Goal: Task Accomplishment & Management: Manage account settings

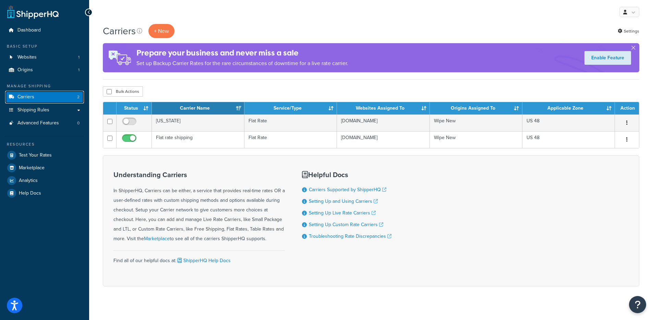
click at [64, 98] on link "Carriers 2" at bounding box center [44, 97] width 79 height 13
click at [63, 104] on link "Shipping Rules" at bounding box center [44, 110] width 79 height 13
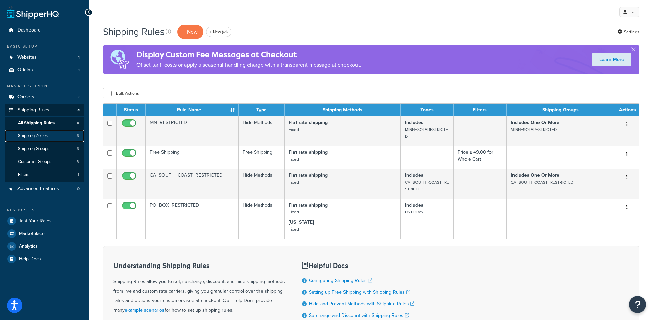
click at [27, 135] on span "Shipping Zones" at bounding box center [33, 136] width 30 height 6
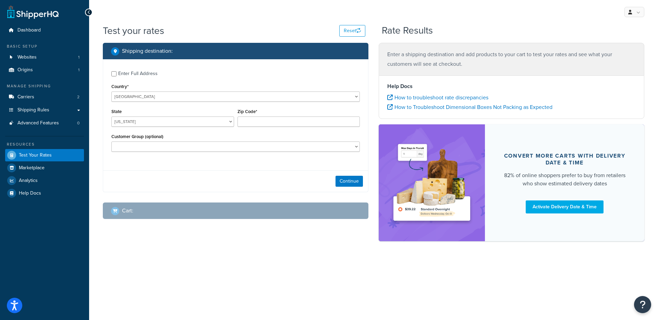
click at [190, 87] on div "Country* United States United Kingdom Afghanistan Åland Islands Albania Algeria…" at bounding box center [235, 92] width 248 height 20
click at [190, 93] on select "United States United Kingdom Afghanistan Åland Islands Albania Algeria American…" at bounding box center [235, 96] width 248 height 10
select select "GB"
click at [111, 91] on select "United States United Kingdom Afghanistan Åland Islands Albania Algeria American…" at bounding box center [235, 96] width 248 height 10
type input "AL"
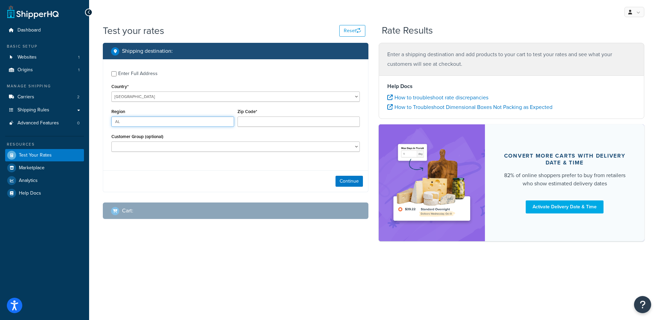
click at [172, 118] on input "AL" at bounding box center [172, 121] width 123 height 10
click at [301, 125] on input "Zip Code*" at bounding box center [298, 121] width 123 height 10
paste input "admin@lovebrewing.co.uk"
type input "admin@lovebrewing.co.uk"
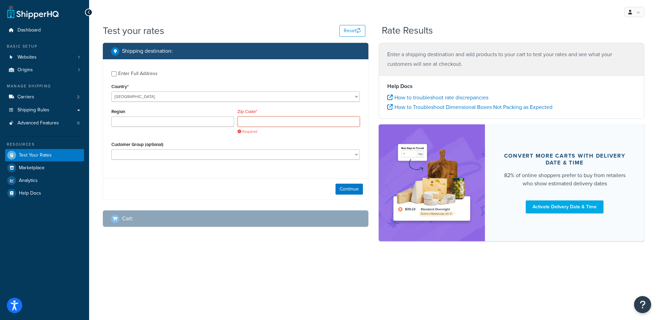
paste input "F93 T625"
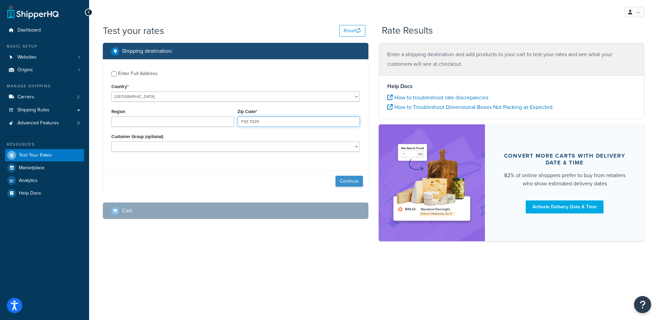
type input "F93 T625"
click at [338, 181] on button "Continue" at bounding box center [348, 181] width 27 height 11
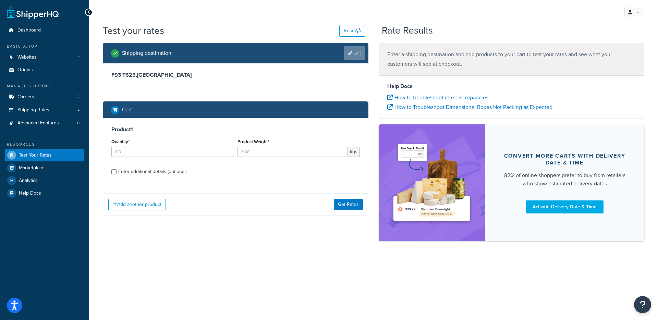
click at [351, 50] on link "Edit" at bounding box center [354, 53] width 21 height 14
select select "GB"
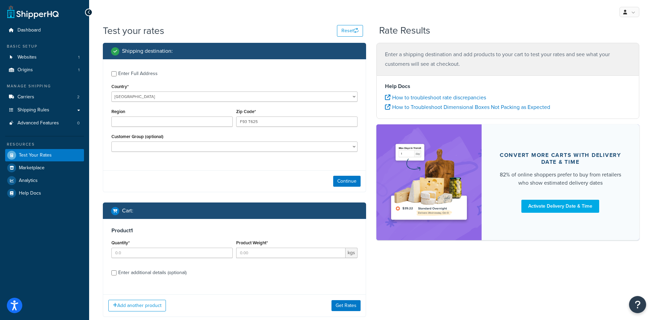
click at [118, 75] on div "Enter Full Address" at bounding box center [137, 74] width 39 height 10
click at [116, 75] on input "Enter Full Address" at bounding box center [113, 73] width 5 height 5
checkbox input "true"
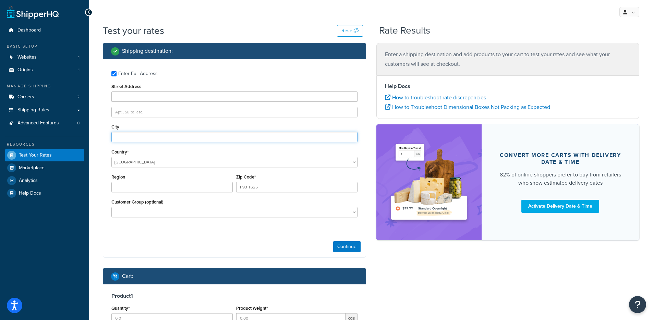
click at [122, 137] on input "City" at bounding box center [234, 137] width 246 height 10
type input "County [GEOGRAPHIC_DATA]"
click at [335, 245] on button "Continue" at bounding box center [346, 246] width 27 height 11
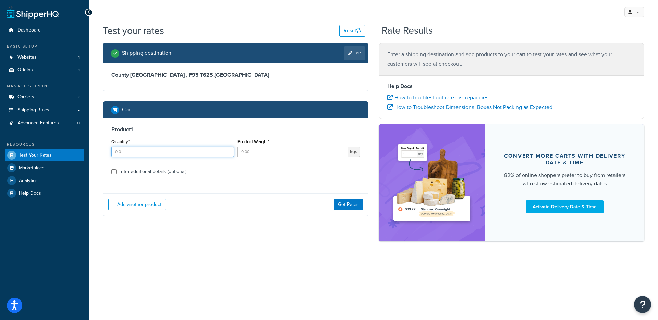
click at [189, 155] on input "Quantity*" at bounding box center [172, 152] width 123 height 10
type input "1"
click at [278, 152] on input "Product Weight*" at bounding box center [292, 152] width 111 height 10
type input "1"
click at [338, 205] on button "Get Rates" at bounding box center [348, 204] width 29 height 11
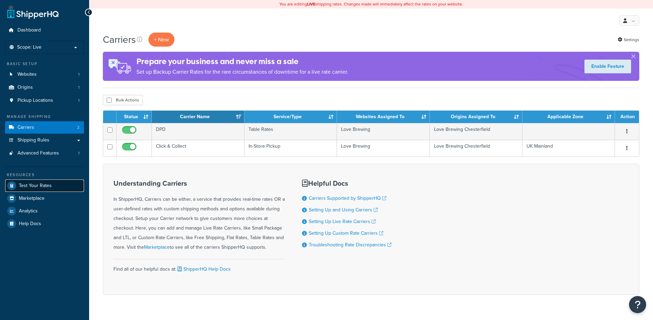
click at [41, 183] on span "Test Your Rates" at bounding box center [35, 186] width 33 height 6
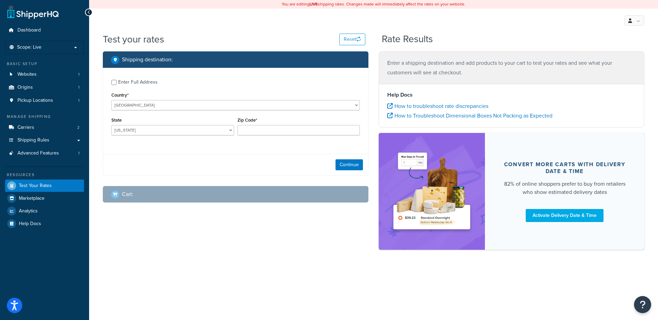
click at [149, 76] on label "Enter Full Address" at bounding box center [239, 81] width 242 height 11
click at [116, 80] on input "Enter Full Address" at bounding box center [113, 82] width 5 height 5
checkbox input "true"
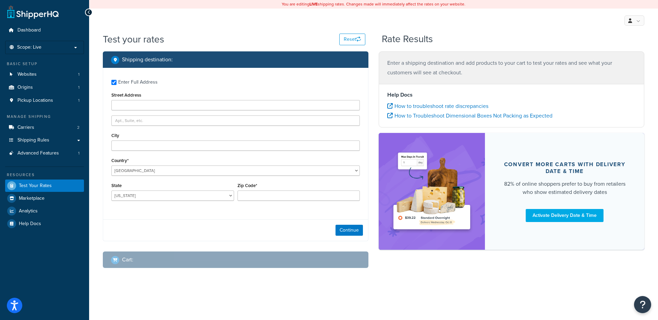
click at [129, 153] on div "Enter Full Address Street Address City Country* United States United Kingdom Af…" at bounding box center [235, 141] width 265 height 146
click at [131, 149] on input "City" at bounding box center [235, 145] width 248 height 10
type input "County Donegal"
click at [148, 173] on select "United States United Kingdom Afghanistan Åland Islands Albania Algeria American…" at bounding box center [235, 170] width 248 height 10
select select "GB"
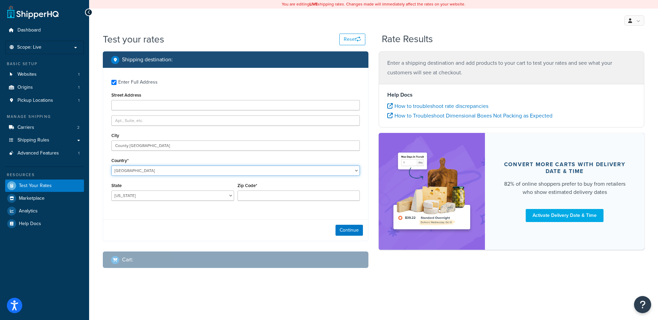
click at [111, 165] on select "United States United Kingdom Afghanistan Åland Islands Albania Algeria American…" at bounding box center [235, 170] width 248 height 10
type input "AL"
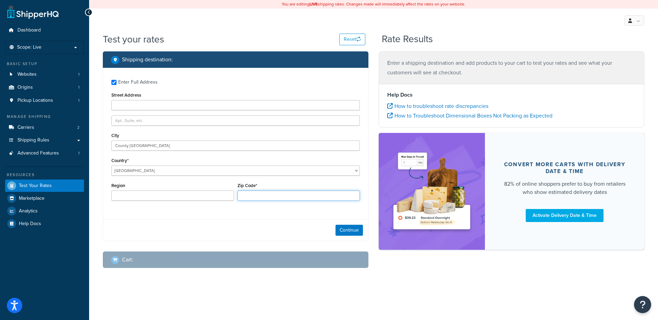
click at [264, 192] on input "Zip Code*" at bounding box center [298, 195] width 123 height 10
paste input "F93 T625"
type input "F93 T625"
click at [340, 229] on button "Continue" at bounding box center [348, 230] width 27 height 11
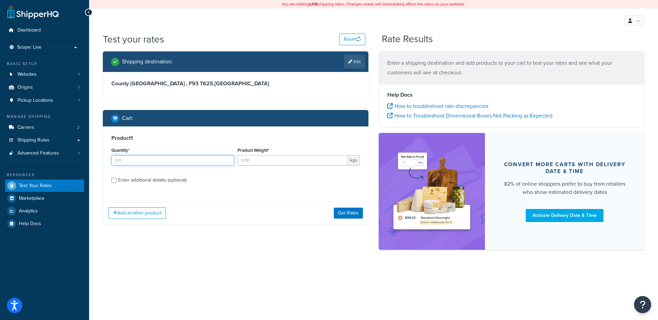
click at [190, 157] on input "Quantity*" at bounding box center [172, 160] width 123 height 10
type input "1"
click at [265, 160] on input "Product Weight*" at bounding box center [292, 160] width 111 height 10
type input "1"
click at [343, 208] on div "Add another product Get Rates" at bounding box center [235, 213] width 265 height 22
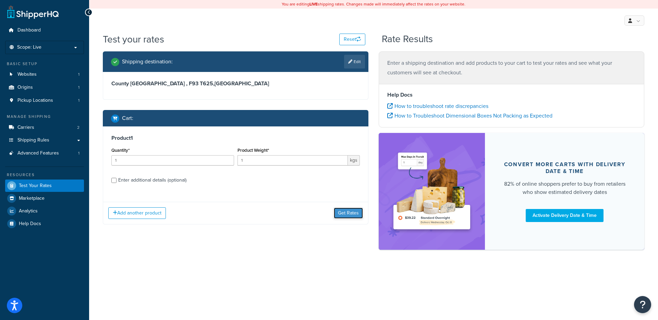
click at [343, 210] on button "Get Rates" at bounding box center [348, 213] width 29 height 11
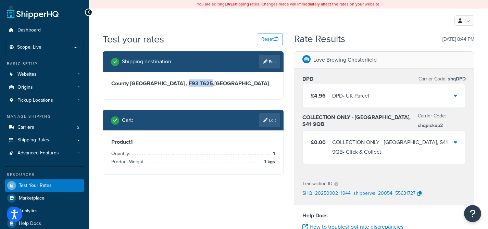
drag, startPoint x: 156, startPoint y: 84, endPoint x: 180, endPoint y: 82, distance: 23.7
click at [180, 82] on h3 "County Donegal , F93 T625 , United Kingdom" at bounding box center [193, 83] width 164 height 7
copy h3 "F93 T625"
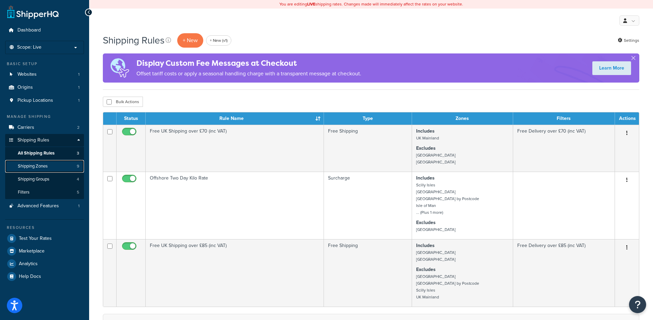
click at [55, 166] on link "Shipping Zones 9" at bounding box center [44, 166] width 79 height 13
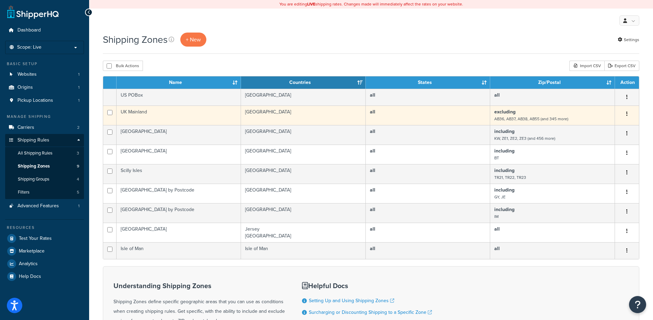
click at [192, 123] on td "UK Mainland" at bounding box center [178, 116] width 124 height 20
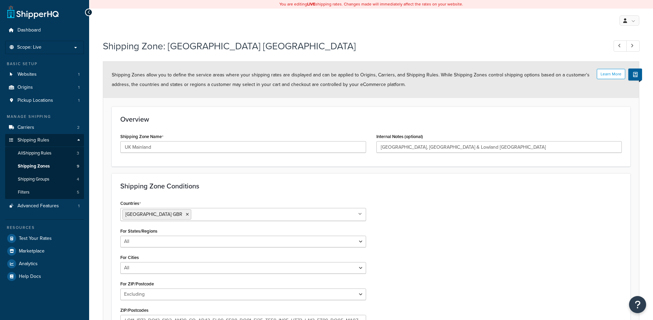
select select "excluding"
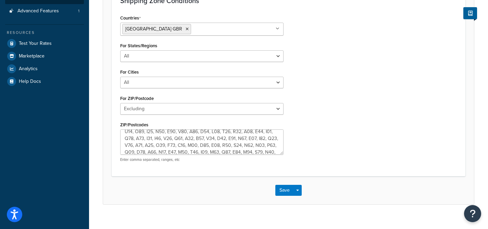
scroll to position [148, 0]
drag, startPoint x: 176, startPoint y: 138, endPoint x: 220, endPoint y: 140, distance: 44.6
click at [220, 140] on textarea "ZIP/Postcodes" at bounding box center [201, 141] width 163 height 25
click at [350, 104] on div "Countries United Kingdom GBR All Countries ALL United States USA Afghanistan AF…" at bounding box center [288, 90] width 347 height 155
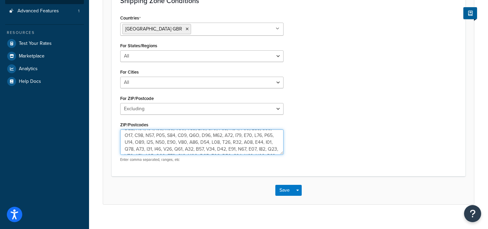
click at [211, 144] on textarea "ZIP/Postcodes" at bounding box center [201, 141] width 163 height 25
paste textarea "T625"
type textarea "AB36, AB37, AB38, AB55, AB56, BT, FK17, FK18, FK19, FK20, FK21, FK22, FK23, FK2…"
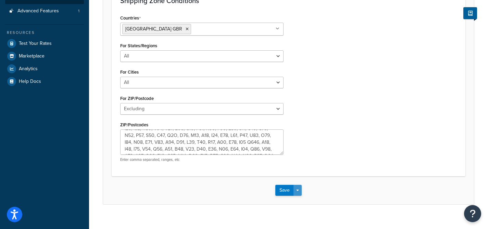
click at [298, 190] on span "button" at bounding box center [297, 190] width 3 height 1
click at [299, 200] on button "Save and Edit" at bounding box center [308, 203] width 66 height 14
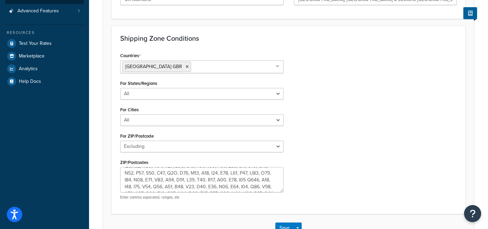
scroll to position [0, 0]
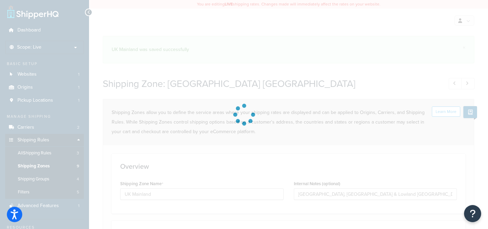
select select "excluding"
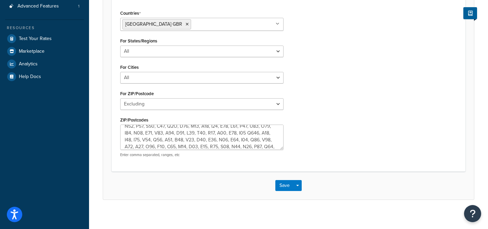
scroll to position [148, 0]
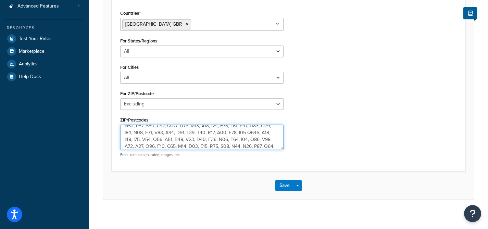
click at [227, 133] on textarea "ZIP/Postcodes" at bounding box center [201, 137] width 163 height 25
type textarea "AB36, AB37, AB38, AB55, AB56, BT, FK17, FK18, FK19, FK20, FK21, FK22, FK23, FK2…"
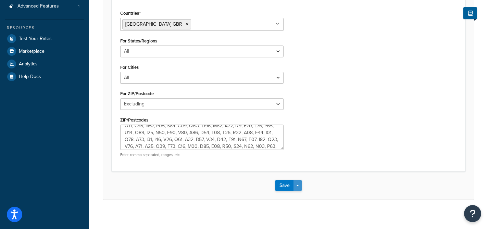
click at [296, 184] on button "Save Dropdown" at bounding box center [298, 185] width 8 height 11
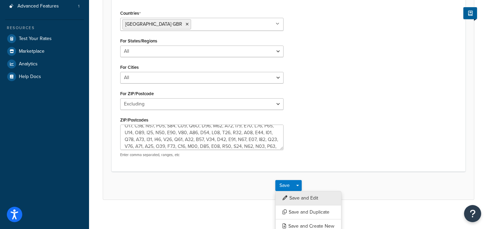
click at [297, 196] on button "Save and Edit" at bounding box center [308, 198] width 66 height 14
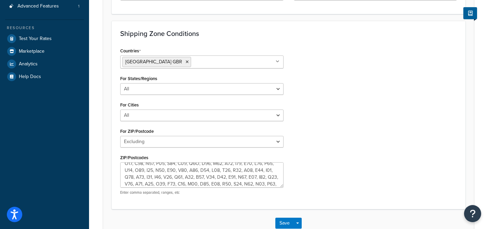
scroll to position [0, 0]
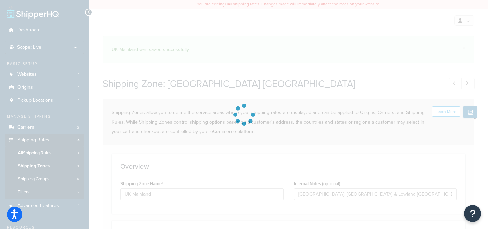
select select "excluding"
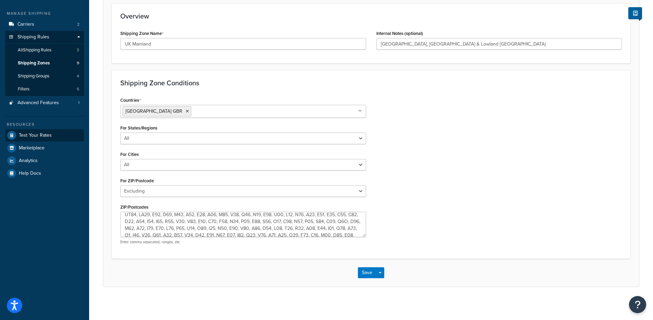
scroll to position [86, 0]
click at [217, 227] on textarea "ZIP/Postcodes" at bounding box center [243, 224] width 246 height 25
type textarea "AB36, AB37, AB38, AB55, AB56, BT, FK17, FK18, FK19, FK20, FK21, FK22, FK23, FK2…"
click at [382, 275] on button "Save Dropdown" at bounding box center [380, 272] width 8 height 11
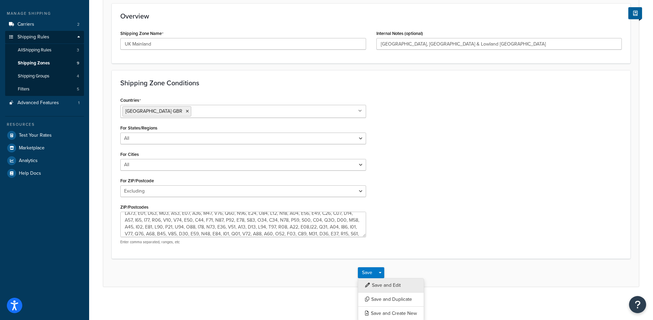
click at [383, 282] on button "Save and Edit" at bounding box center [391, 285] width 66 height 14
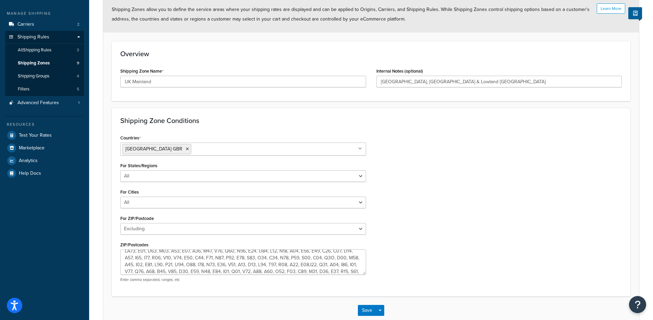
scroll to position [0, 0]
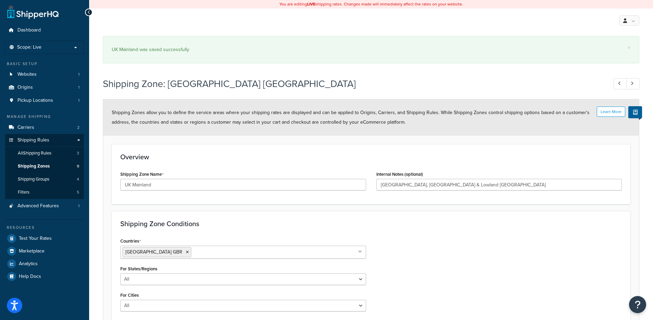
select select "excluding"
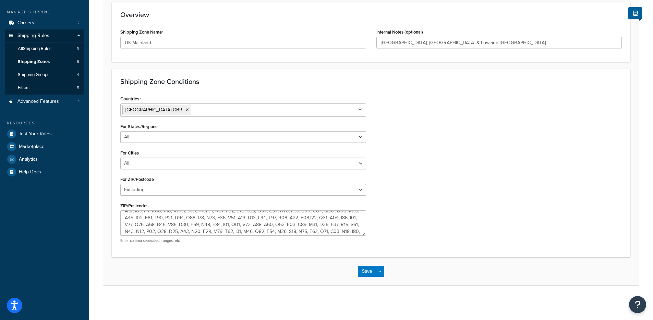
scroll to position [93, 0]
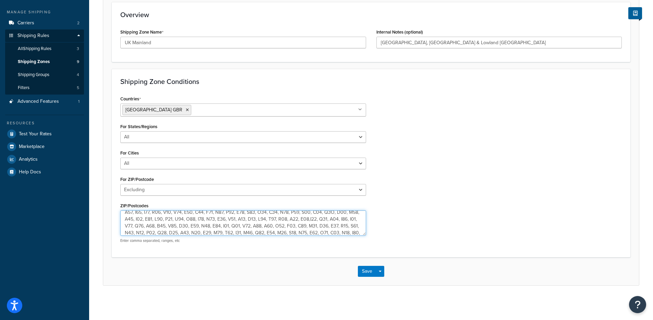
click at [216, 220] on textarea "ZIP/Postcodes" at bounding box center [243, 222] width 246 height 25
type textarea "AB36, AB37, AB38, AB55, AB56, BT, FK17, FK18, FK19, FK20, FK21, FK22, FK23, FK2…"
click at [379, 274] on button "Save Dropdown" at bounding box center [380, 271] width 8 height 11
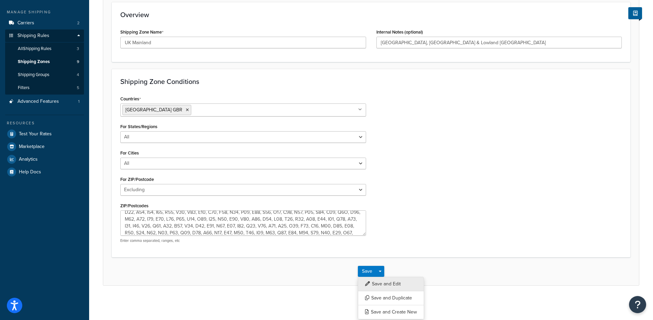
click at [391, 282] on button "Save and Edit" at bounding box center [391, 284] width 66 height 14
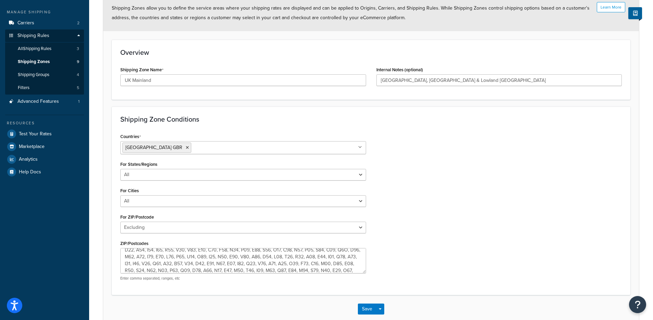
scroll to position [0, 0]
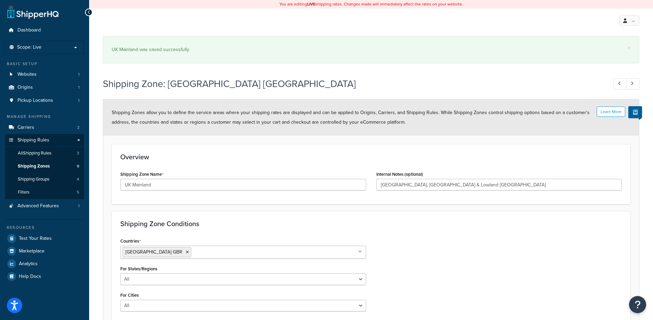
select select "excluding"
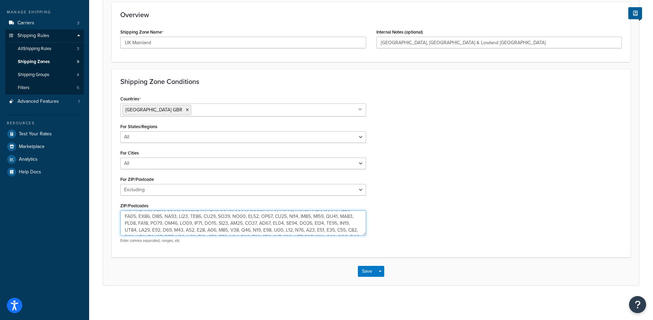
scroll to position [110, 0]
drag, startPoint x: 125, startPoint y: 215, endPoint x: 353, endPoint y: 247, distance: 229.7
click at [353, 247] on div "Countries United Kingdom GBR All Countries ALL United States USA Afghanistan AF…" at bounding box center [243, 171] width 256 height 155
paste textarea "AB37,AB38,AB55,AB56,BT,FK17,FK18,FK19,FK20,FK21,FK22,FK23,FK24,FK25,FK26,FK27,F…"
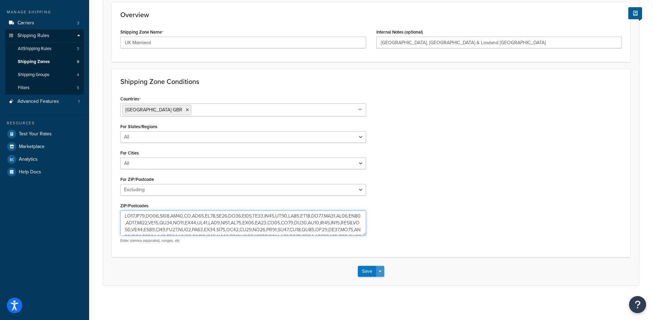
type textarea "AB36,AB37,AB38,AB55,AB56,BT,FK17,FK18,FK19,FK20,FK21,FK22,FK23,FK24,FK25,FK26,F…"
click at [379, 272] on span "button" at bounding box center [380, 271] width 3 height 1
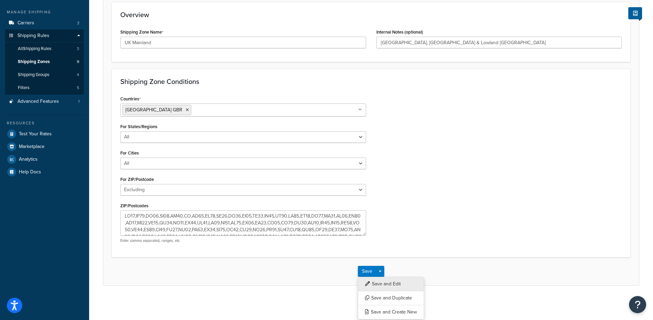
click at [378, 283] on button "Save and Edit" at bounding box center [391, 284] width 66 height 14
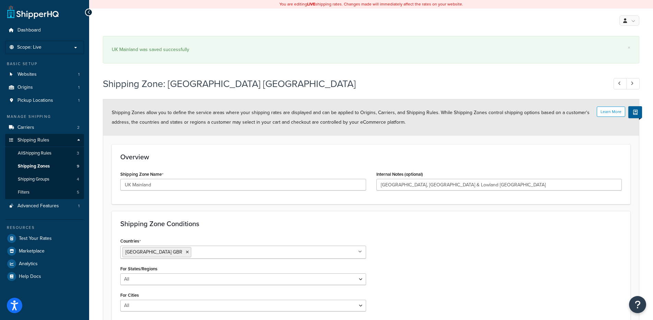
select select "excluding"
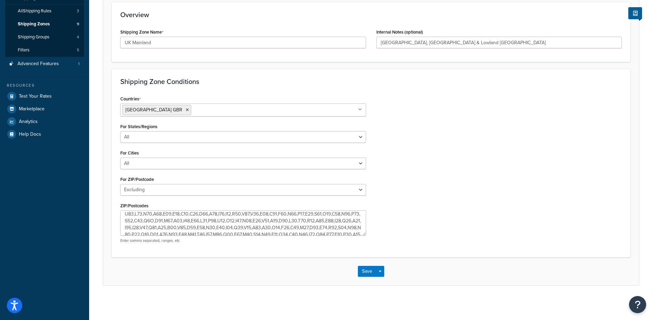
scroll to position [78, 0]
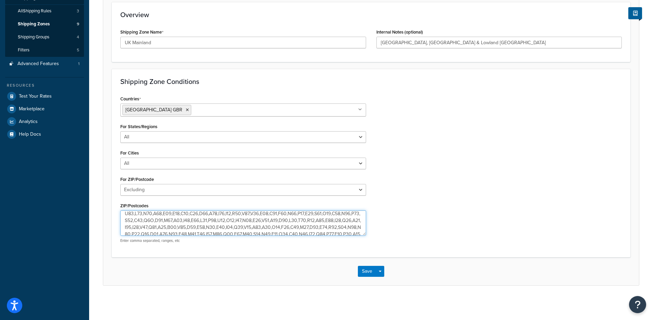
click at [287, 220] on textarea "ZIP/Postcodes" at bounding box center [243, 222] width 246 height 25
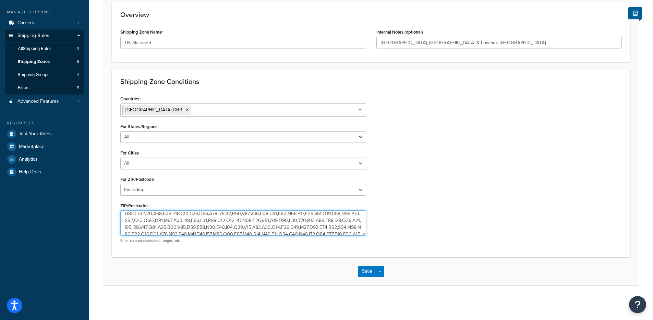
scroll to position [104, 0]
drag, startPoint x: 161, startPoint y: 222, endPoint x: 168, endPoint y: 222, distance: 7.5
click at [168, 222] on textarea "ZIP/Postcodes" at bounding box center [243, 222] width 246 height 25
click at [132, 216] on textarea "ZIP/Postcodes" at bounding box center [243, 222] width 246 height 25
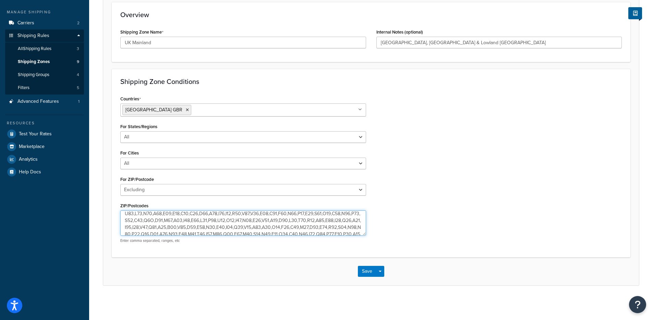
click at [132, 216] on textarea "ZIP/Postcodes" at bounding box center [243, 222] width 246 height 25
paste textarea "AB37, AB38, AB55, AB56, BT, FK17, FK18, FK19, FK20, FK21, FK22, FK23, FK24, FK2…"
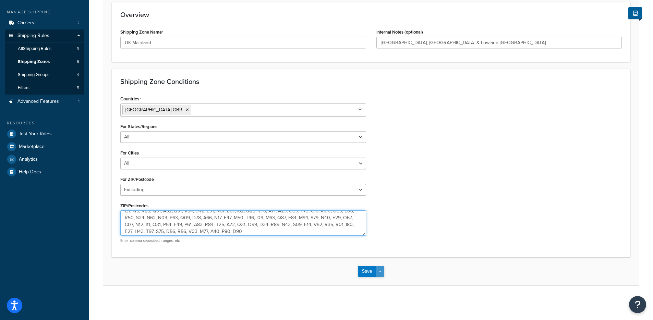
type textarea "AB36, AB37, AB38, AB55, AB56, BT, FK17, FK18, FK19, FK20, FK21, FK22, FK23, FK2…"
drag, startPoint x: 381, startPoint y: 272, endPoint x: 382, endPoint y: 277, distance: 5.3
click at [381, 272] on button "Save Dropdown" at bounding box center [380, 271] width 8 height 11
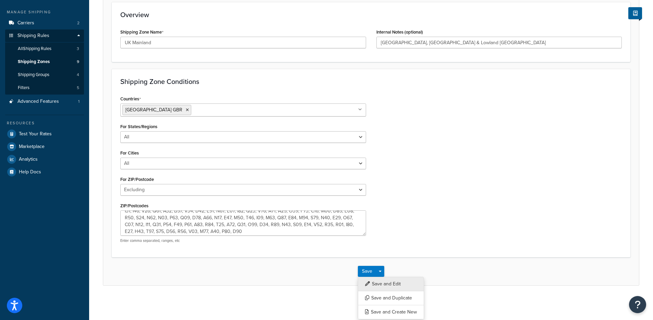
click at [387, 287] on button "Save and Edit" at bounding box center [391, 284] width 66 height 14
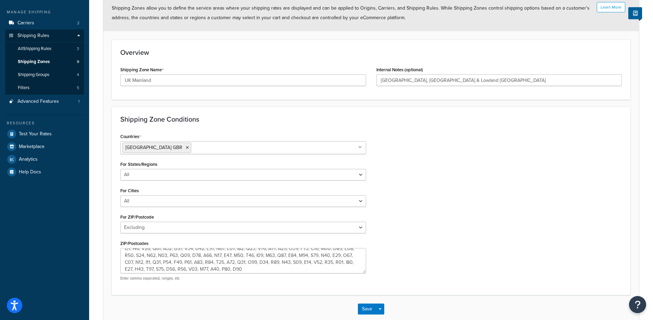
scroll to position [0, 0]
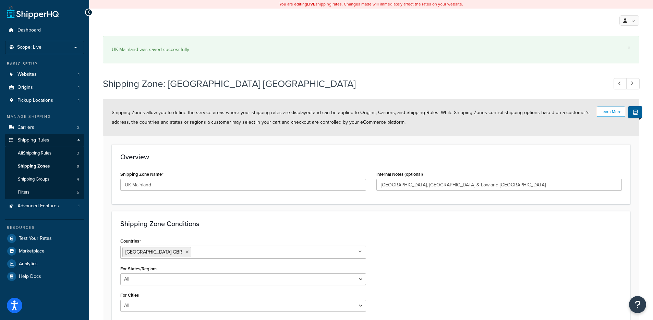
select select "excluding"
click at [49, 32] on link "Dashboard" at bounding box center [44, 30] width 79 height 13
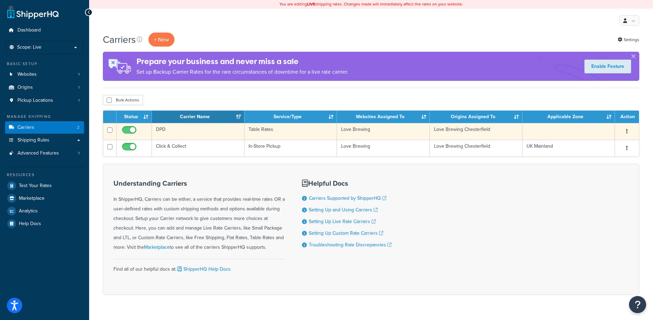
click at [179, 129] on td "DPD" at bounding box center [198, 131] width 92 height 17
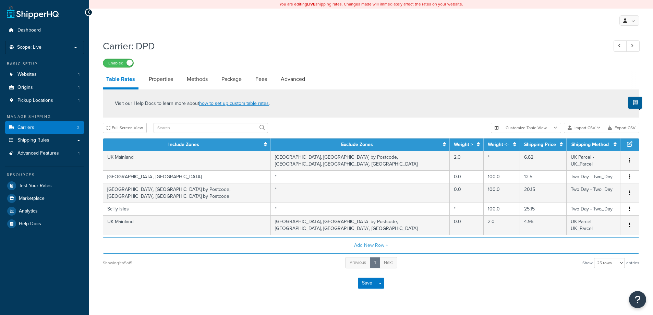
select select "25"
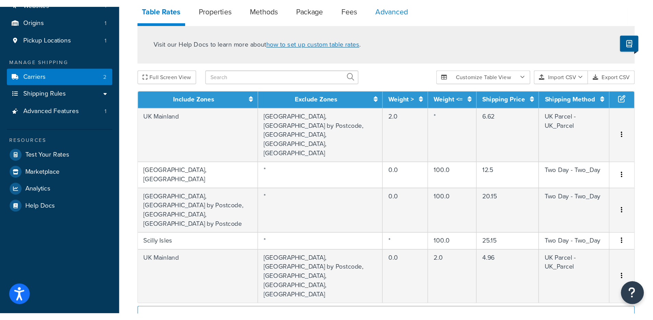
scroll to position [11, 0]
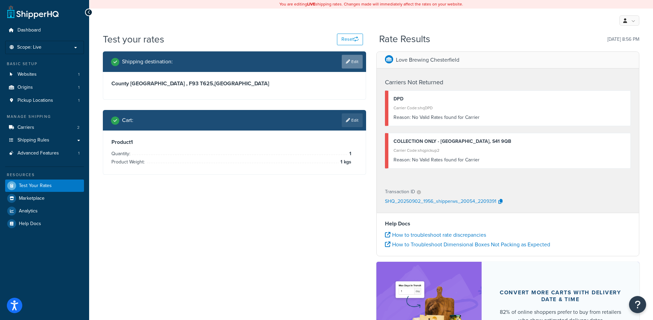
click at [362, 63] on link "Edit" at bounding box center [352, 62] width 21 height 14
select select "GB"
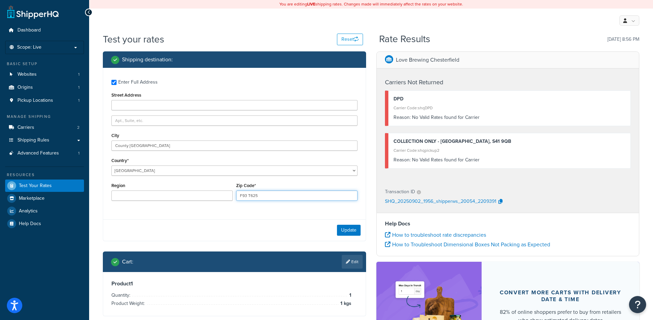
click at [249, 194] on input "F93 T625" at bounding box center [296, 195] width 121 height 10
paste input "2 A1BC"
type input "F92 A1BC"
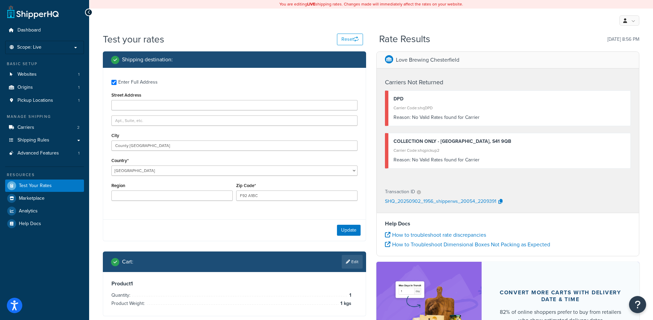
click at [352, 229] on div "Update" at bounding box center [234, 230] width 262 height 22
click at [352, 229] on button "Update" at bounding box center [349, 230] width 24 height 11
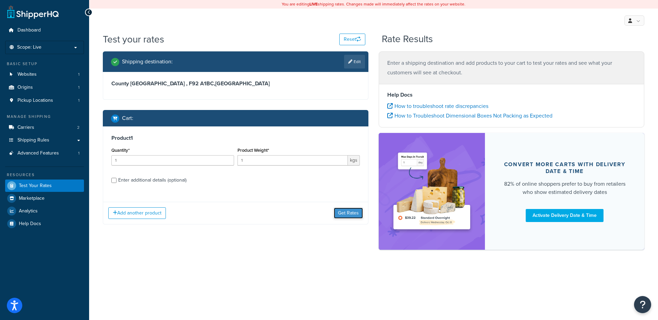
click at [352, 211] on button "Get Rates" at bounding box center [348, 213] width 29 height 11
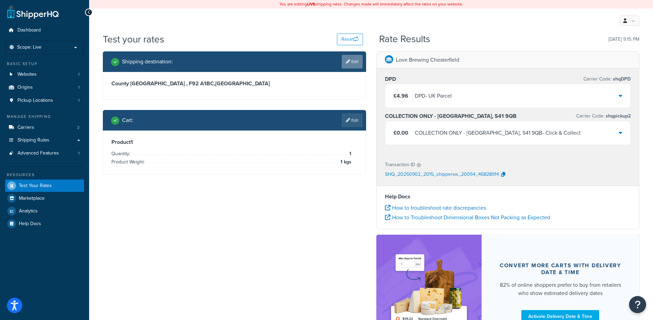
click at [343, 60] on link "Edit" at bounding box center [352, 62] width 21 height 14
select select "GB"
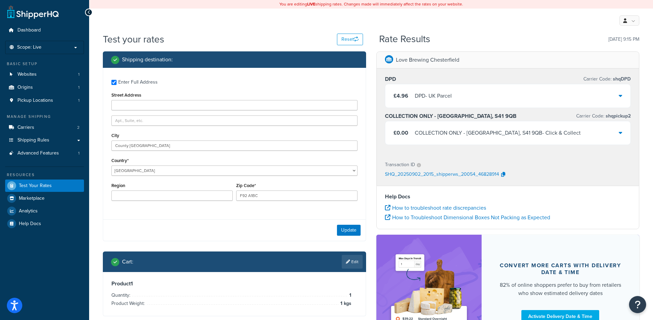
click at [262, 187] on div "Zip Code* F92 A1BC" at bounding box center [296, 191] width 121 height 20
click at [262, 193] on input "F92 A1BC" at bounding box center [296, 195] width 121 height 10
paste input "AB36 7XZ"
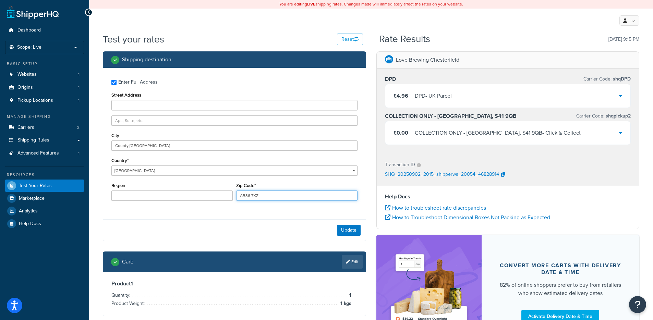
type input "AB36 7XZ"
click at [344, 224] on div "Update" at bounding box center [234, 230] width 262 height 22
click at [347, 227] on button "Update" at bounding box center [349, 230] width 24 height 11
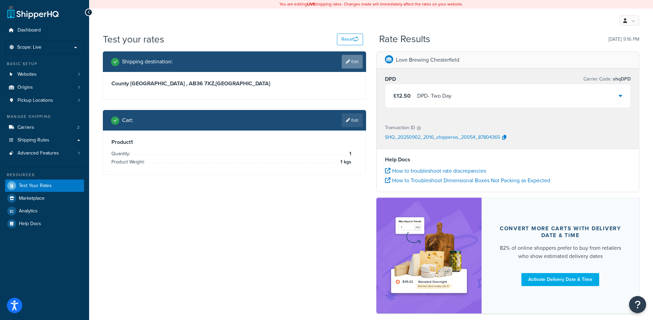
click at [344, 63] on link "Edit" at bounding box center [352, 62] width 21 height 14
select select "GB"
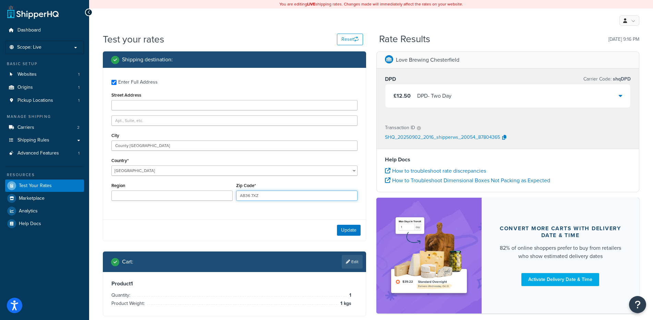
click at [254, 197] on input "AB36 7XZ" at bounding box center [296, 195] width 121 height 10
paste input "F93 T625"
type input "F93 T625"
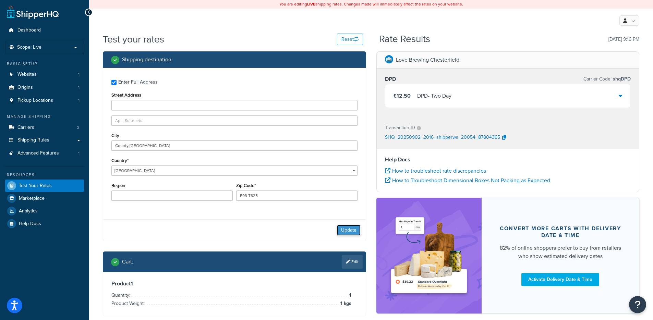
click at [346, 228] on button "Update" at bounding box center [349, 230] width 24 height 11
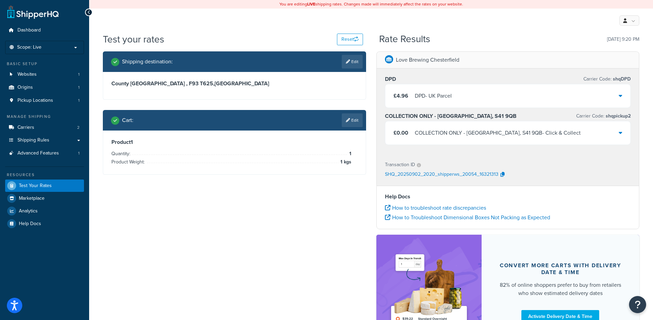
click at [363, 58] on div "Shipping destination : Edit" at bounding box center [234, 61] width 263 height 21
click at [357, 59] on link "Edit" at bounding box center [352, 62] width 21 height 14
select select "GB"
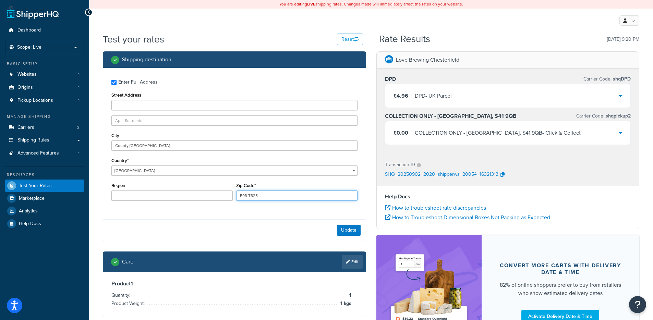
click at [251, 191] on input "F93 T625" at bounding box center [296, 195] width 121 height 10
paste input "E53 H9K2"
type input "E53 H9K2"
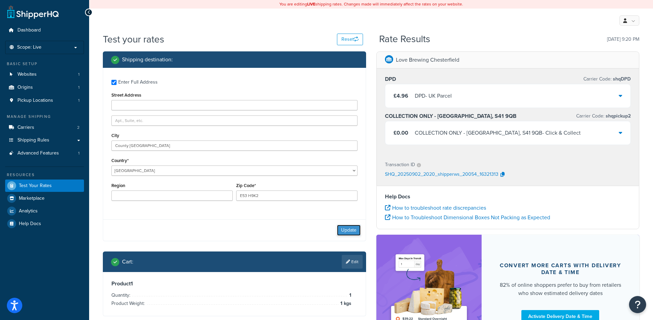
click at [354, 231] on button "Update" at bounding box center [349, 230] width 24 height 11
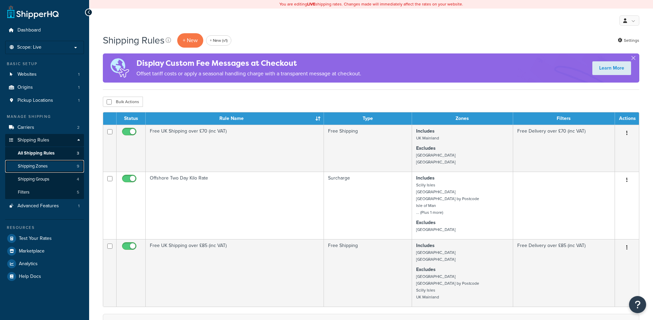
click at [42, 167] on span "Shipping Zones" at bounding box center [33, 166] width 30 height 6
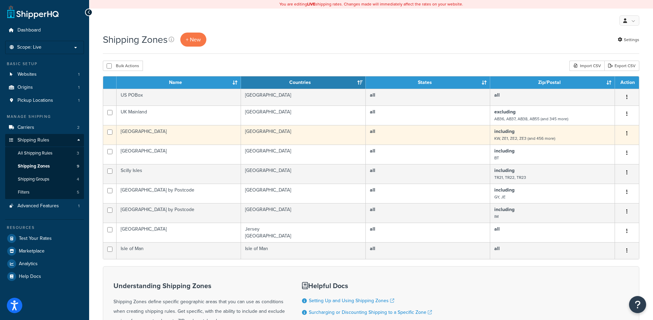
click at [184, 130] on td "[GEOGRAPHIC_DATA]" at bounding box center [178, 135] width 124 height 20
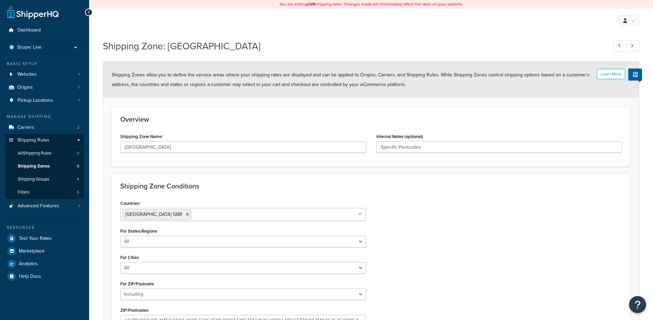
select select "including"
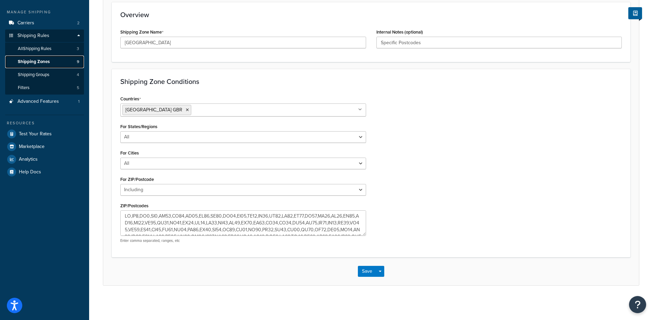
click at [55, 64] on link "Shipping Zones 9" at bounding box center [44, 61] width 79 height 13
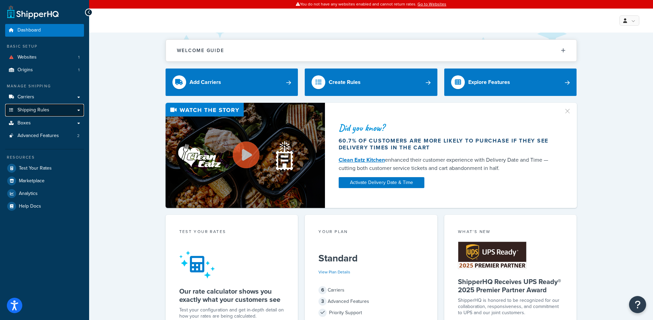
click at [39, 110] on span "Shipping Rules" at bounding box center [33, 110] width 32 height 6
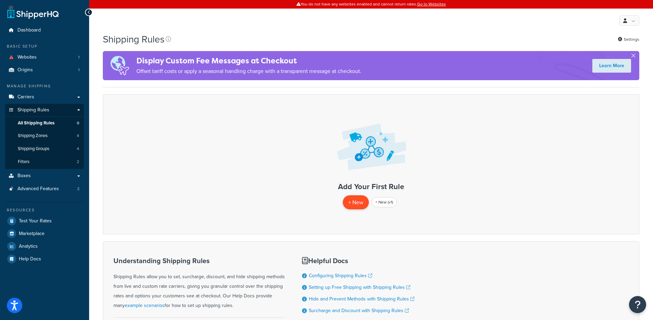
click at [354, 205] on p "+ New" at bounding box center [356, 202] width 26 height 14
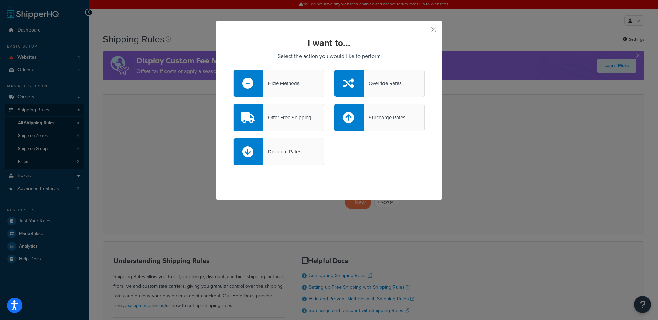
click at [355, 112] on div at bounding box center [348, 117] width 29 height 27
click at [0, 0] on input "Surcharge Rates" at bounding box center [0, 0] width 0 height 0
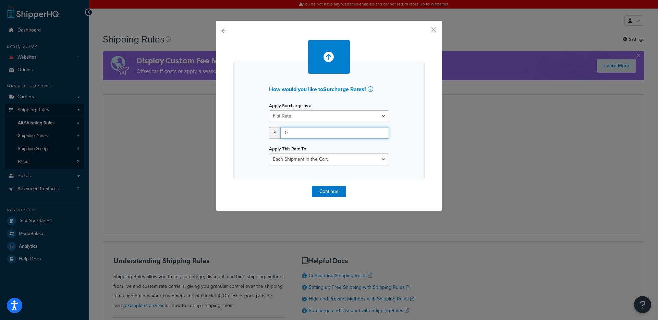
click at [289, 133] on input "0" at bounding box center [334, 133] width 109 height 12
type input "0.98"
click at [330, 191] on button "Continue" at bounding box center [329, 191] width 34 height 11
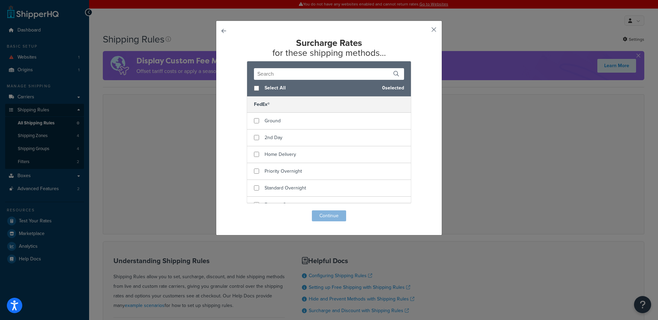
click at [428, 31] on div "Surcharge Rates for these shipping methods... Select All 0 selected FedEx® Grou…" at bounding box center [329, 128] width 226 height 215
click at [424, 31] on button "button" at bounding box center [424, 32] width 2 height 2
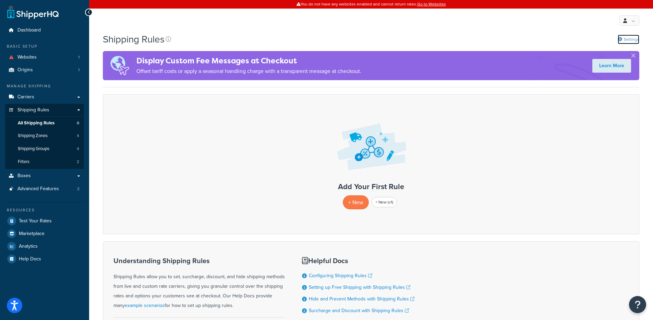
click at [620, 40] on icon at bounding box center [619, 39] width 4 height 4
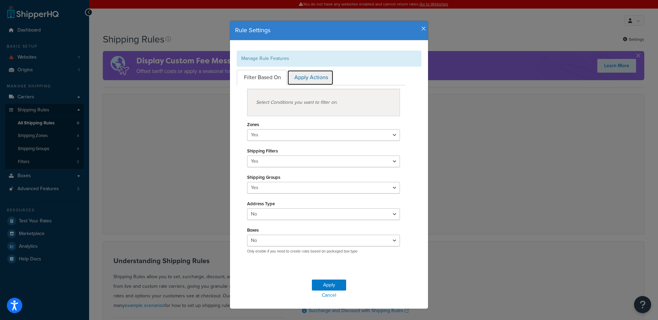
click at [304, 77] on link "Apply Actions" at bounding box center [310, 77] width 46 height 15
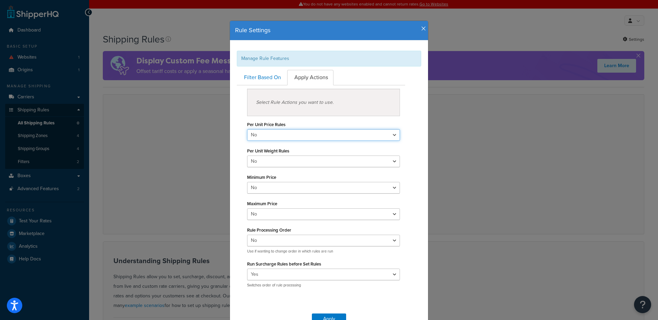
click at [292, 134] on select "Yes No" at bounding box center [323, 135] width 153 height 12
select select "true"
click at [247, 129] on select "Yes No" at bounding box center [323, 135] width 153 height 12
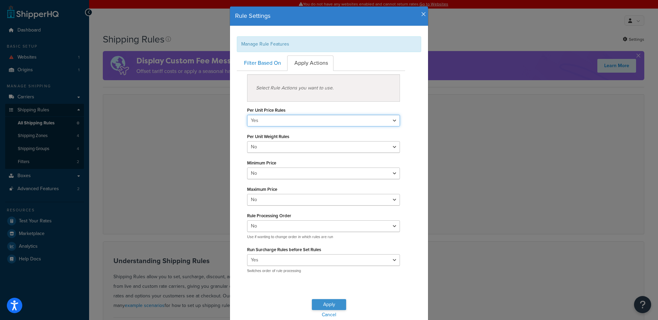
scroll to position [22, 0]
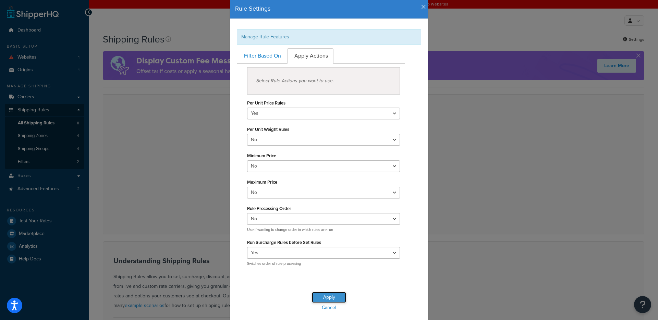
click at [321, 300] on button "Apply" at bounding box center [329, 297] width 34 height 11
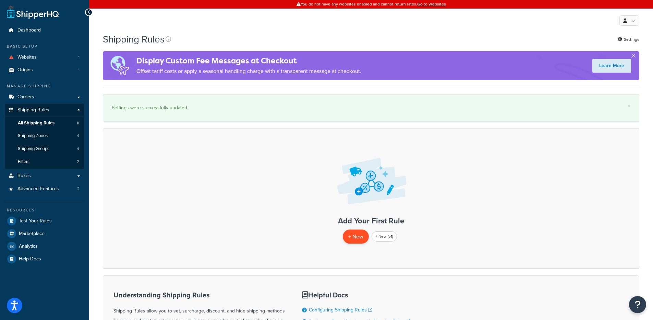
click at [351, 242] on p "+ New" at bounding box center [356, 237] width 26 height 14
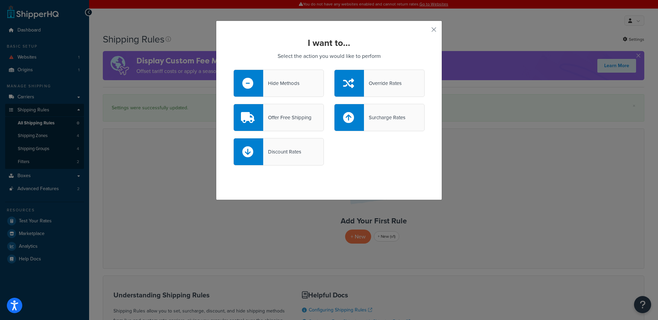
click at [358, 120] on div at bounding box center [348, 117] width 29 height 27
click at [0, 0] on input "Surcharge Rates" at bounding box center [0, 0] width 0 height 0
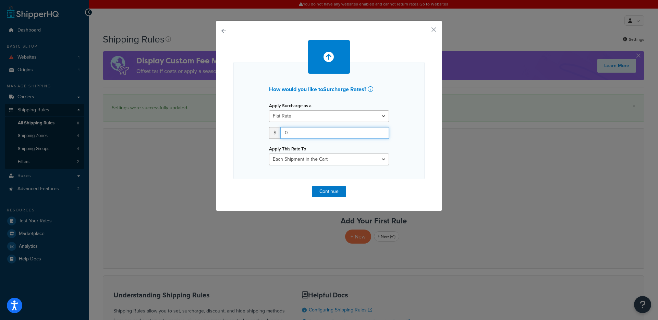
click at [303, 134] on input "0" at bounding box center [334, 133] width 109 height 12
type input "0.98"
click at [328, 188] on button "Continue" at bounding box center [329, 191] width 34 height 11
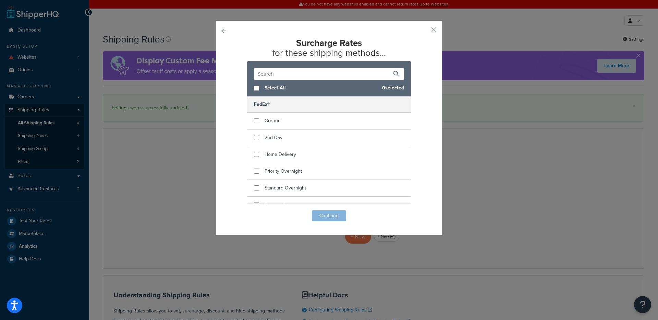
click at [271, 91] on span "Select All" at bounding box center [320, 88] width 112 height 10
checkbox input "true"
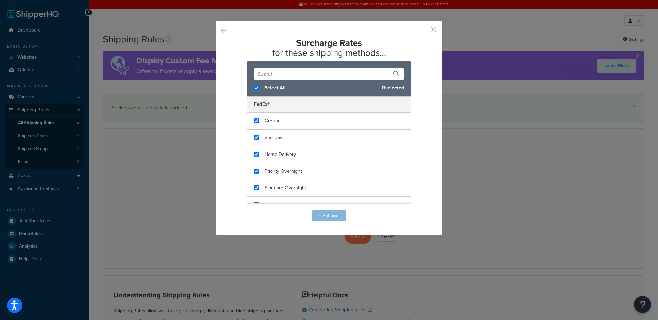
checkbox input "true"
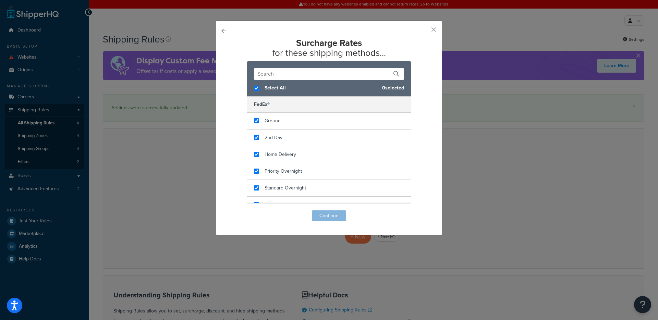
checkbox input "true"
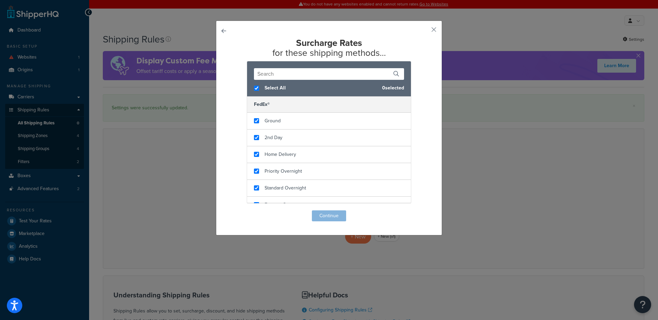
checkbox input "true"
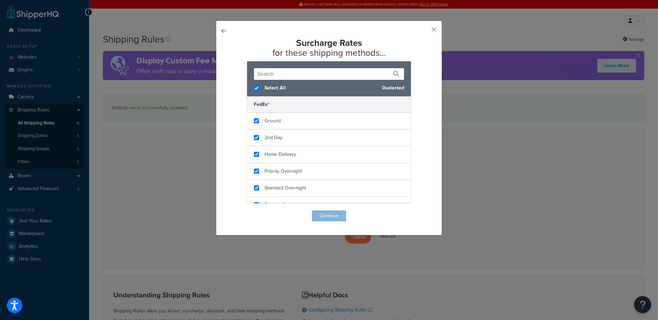
checkbox input "true"
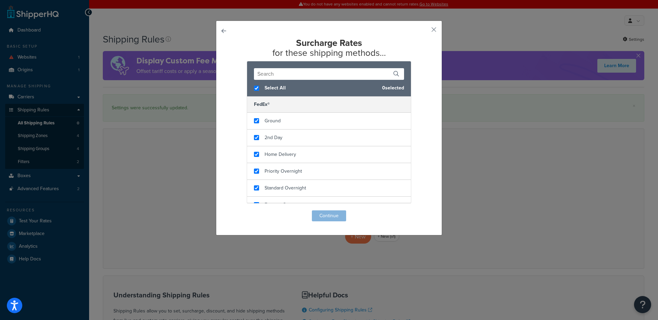
checkbox input "true"
click at [328, 217] on button "Continue" at bounding box center [329, 215] width 34 height 11
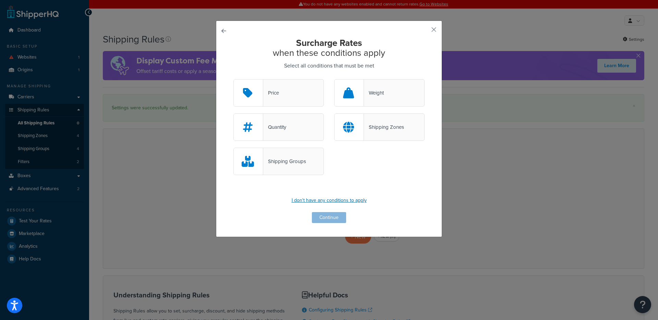
click at [339, 200] on p "I don't have any conditions to apply" at bounding box center [328, 201] width 191 height 10
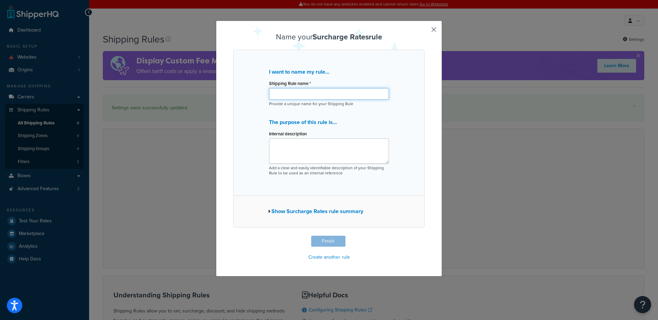
click at [321, 89] on input "Shipping Rule name *" at bounding box center [329, 94] width 120 height 12
type input "ShipperHQ test"
drag, startPoint x: 229, startPoint y: 113, endPoint x: 243, endPoint y: 126, distance: 19.2
click at [229, 113] on div "Name your Surcharge Rates rule I want to name my rule... Shipping Rule name * S…" at bounding box center [329, 149] width 226 height 256
click at [335, 242] on button "Finish" at bounding box center [328, 241] width 34 height 11
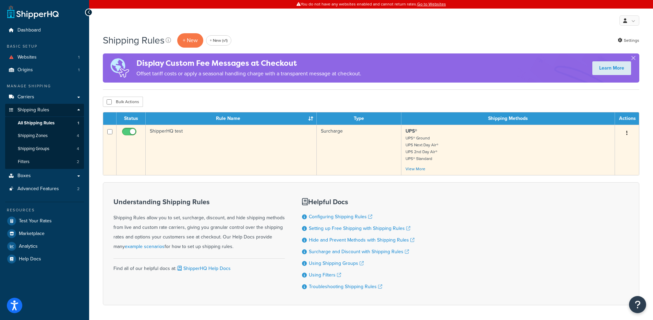
click at [128, 131] on input "checkbox" at bounding box center [130, 133] width 19 height 9
checkbox input "false"
click at [226, 140] on td "ShipperHQ test" at bounding box center [231, 150] width 171 height 50
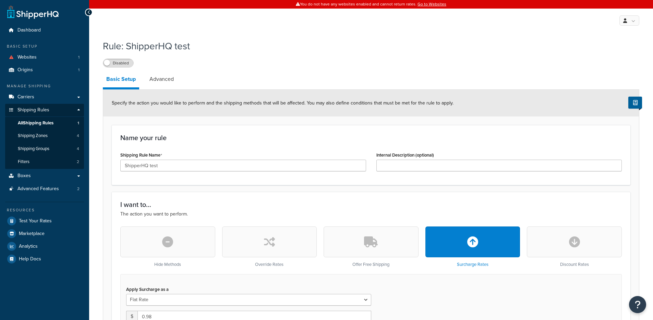
click at [180, 79] on li "Advanced" at bounding box center [165, 79] width 38 height 16
click at [168, 82] on link "Advanced" at bounding box center [161, 79] width 31 height 16
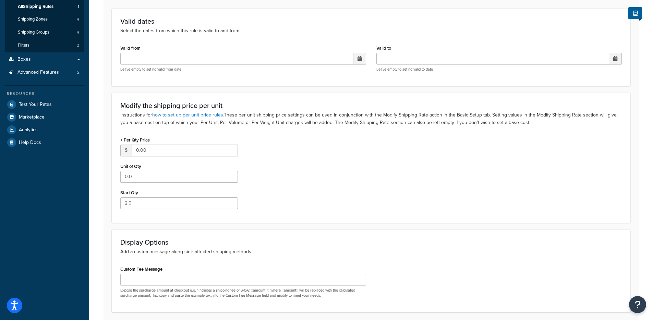
scroll to position [118, 0]
click at [184, 147] on input "0.00" at bounding box center [185, 150] width 106 height 12
type input "0.67"
click at [163, 178] on input "0.0" at bounding box center [179, 176] width 118 height 12
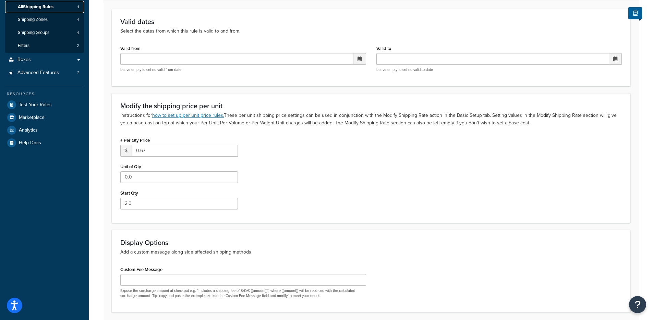
click at [55, 7] on link "All Shipping Rules 1" at bounding box center [44, 7] width 79 height 13
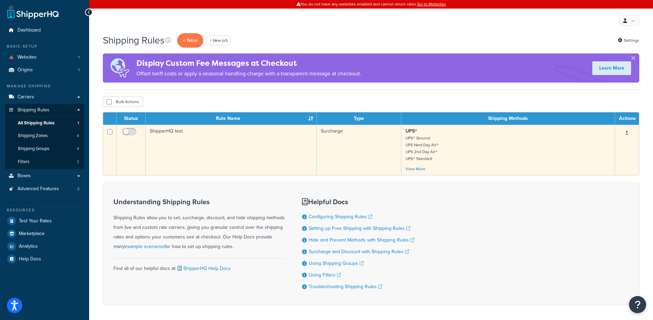
click at [110, 130] on input "checkbox" at bounding box center [109, 131] width 5 height 5
checkbox input "true"
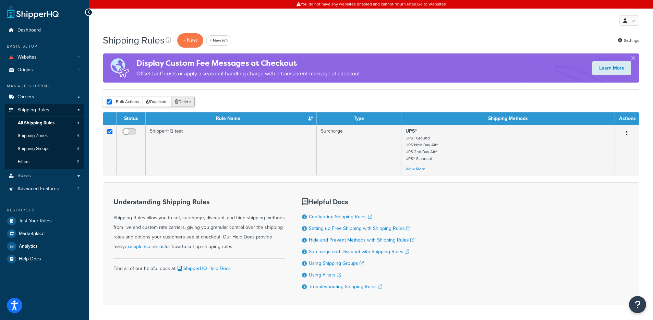
click at [178, 101] on button "Delete" at bounding box center [183, 102] width 24 height 10
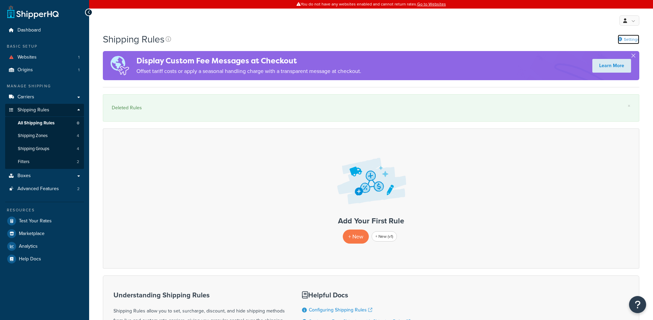
click at [629, 37] on link "Settings" at bounding box center [628, 40] width 22 height 10
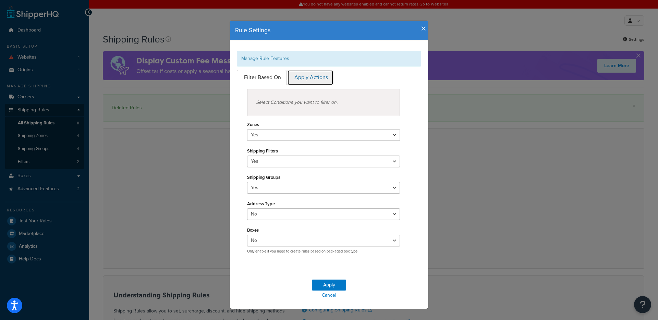
click at [316, 75] on link "Apply Actions" at bounding box center [310, 77] width 46 height 15
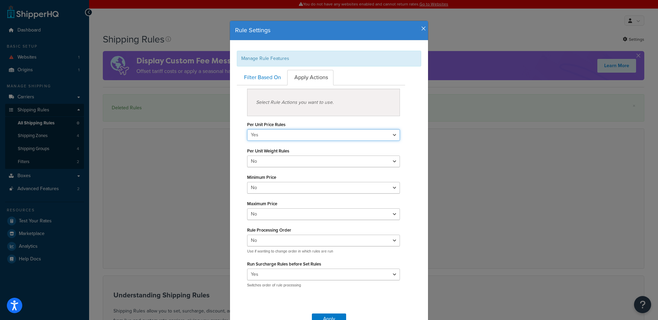
click at [278, 131] on select "Yes No" at bounding box center [323, 135] width 153 height 12
select select "false"
click at [247, 129] on select "Yes No" at bounding box center [323, 135] width 153 height 12
click at [326, 318] on button "Apply" at bounding box center [329, 318] width 34 height 11
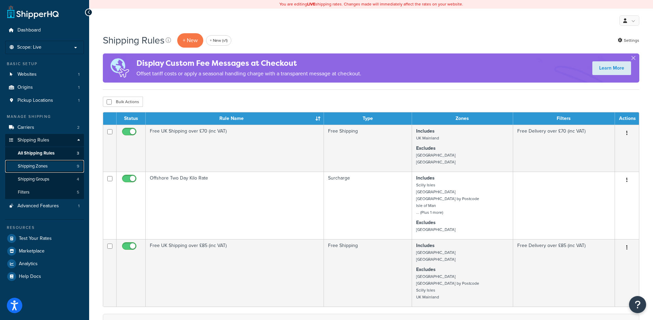
click at [63, 161] on link "Shipping Zones 9" at bounding box center [44, 166] width 79 height 13
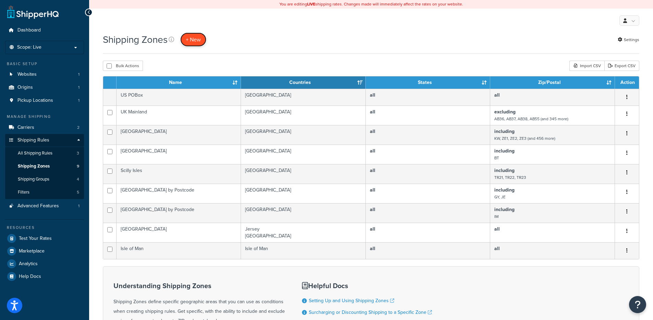
click at [199, 42] on span "+ New" at bounding box center [193, 40] width 15 height 8
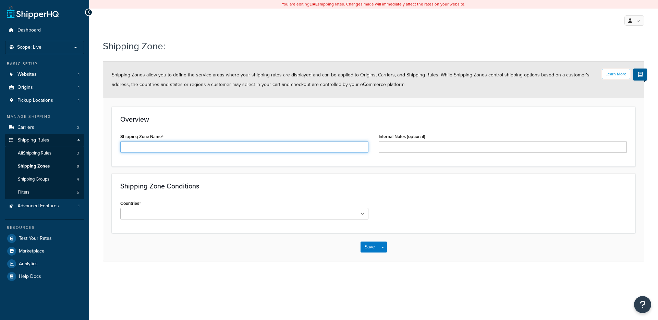
click at [188, 142] on input "Shipping Zone Name" at bounding box center [244, 147] width 248 height 12
type input "ShipperHQ Test UK"
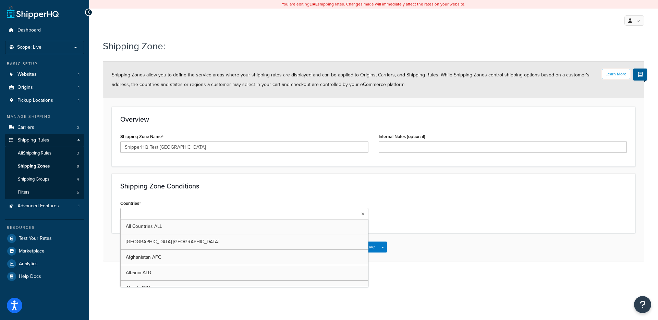
click at [175, 209] on ul at bounding box center [244, 213] width 248 height 11
type input "united kin"
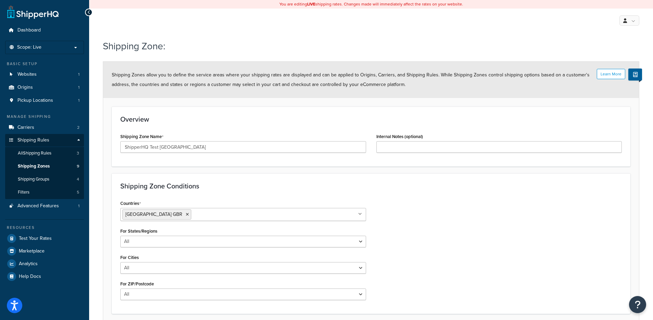
click at [206, 159] on div "Overview Shipping Zone Name ShipperHQ Test UK Internal Notes (optional)" at bounding box center [371, 137] width 518 height 60
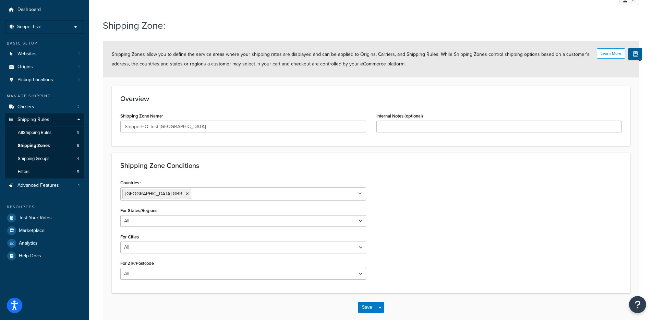
scroll to position [30, 0]
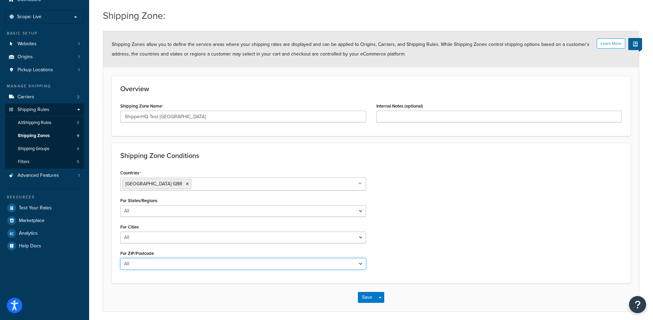
click at [160, 262] on select "All Including Excluding" at bounding box center [243, 264] width 246 height 12
select select "excluding"
click at [120, 258] on select "All Including Excluding" at bounding box center [243, 264] width 246 height 12
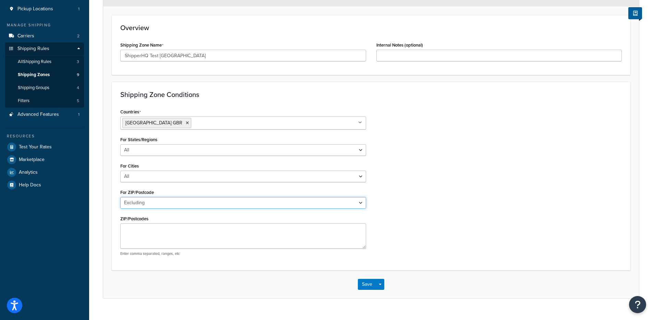
scroll to position [104, 0]
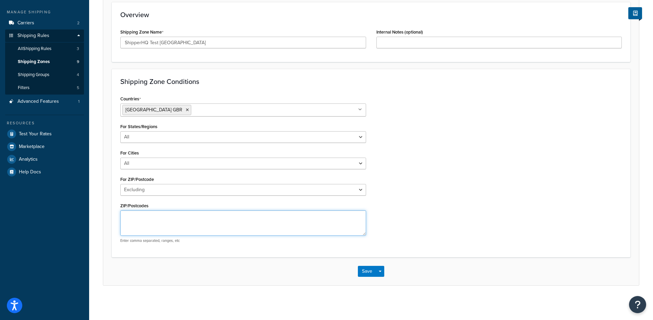
click at [159, 227] on textarea "ZIP/Postcodes" at bounding box center [243, 222] width 246 height 25
type textarea "F93"
click at [382, 269] on button "Save Dropdown" at bounding box center [380, 271] width 8 height 11
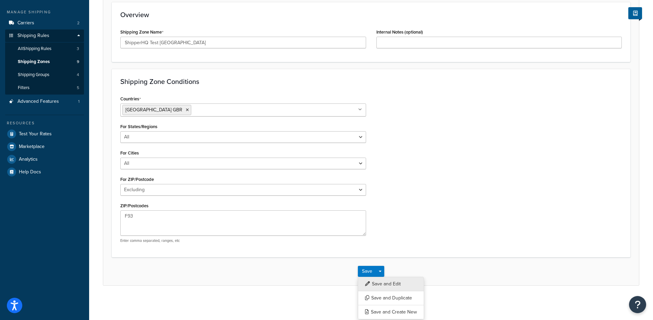
click at [387, 281] on button "Save and Edit" at bounding box center [391, 284] width 66 height 14
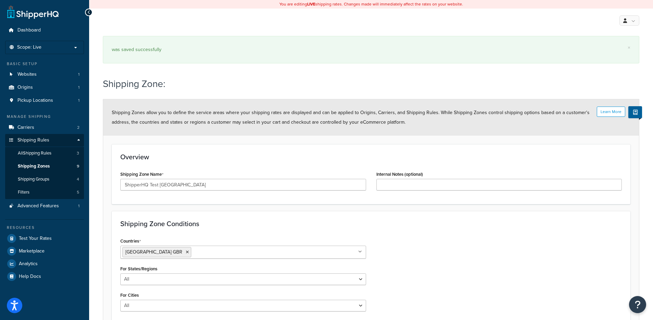
select select "excluding"
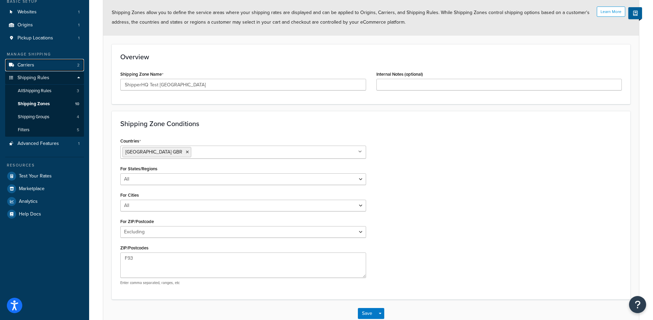
scroll to position [104, 0]
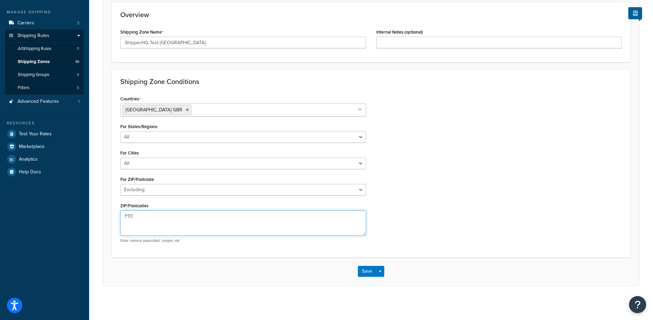
click at [136, 216] on textarea "F93" at bounding box center [243, 222] width 246 height 25
type textarea "F9"
click at [385, 274] on div "Save Save Dropdown Save and Edit Save and Duplicate Save and Create New" at bounding box center [370, 271] width 535 height 28
click at [384, 271] on div "Save Save Dropdown Save and Edit Save and Duplicate Save and Create New" at bounding box center [370, 271] width 535 height 28
click at [381, 273] on button "Save Dropdown" at bounding box center [380, 271] width 8 height 11
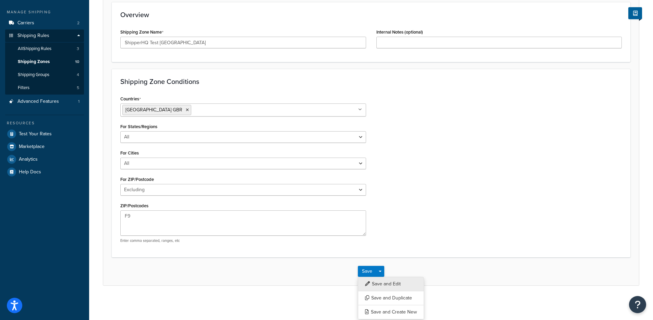
click at [381, 284] on button "Save and Edit" at bounding box center [391, 284] width 66 height 14
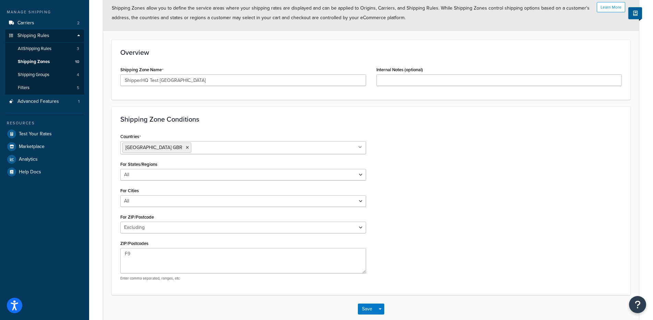
scroll to position [0, 0]
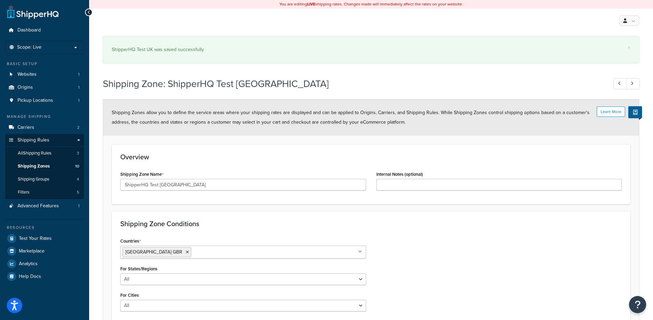
select select "excluding"
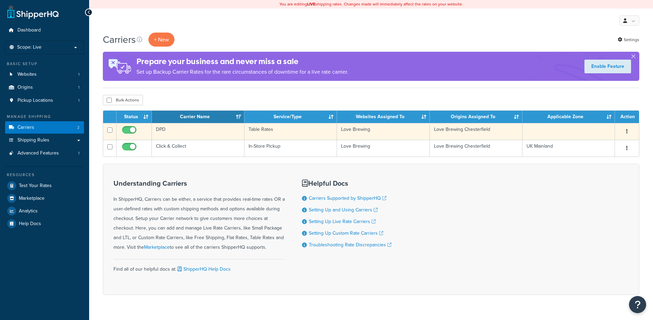
click at [195, 134] on td "DPD" at bounding box center [198, 131] width 92 height 17
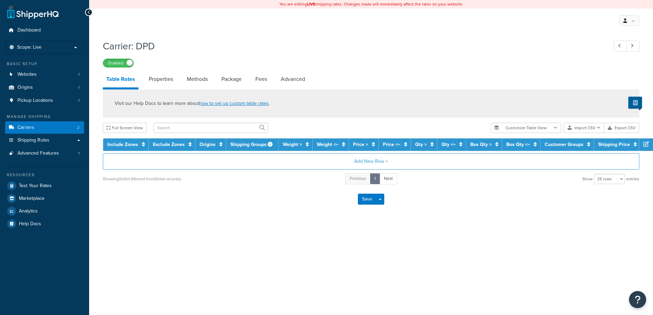
select select "25"
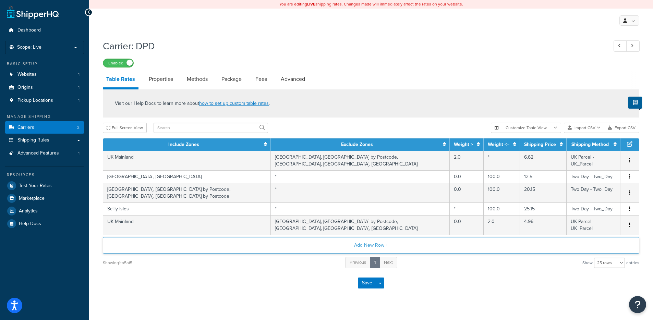
click at [365, 242] on button "Add New Row +" at bounding box center [371, 245] width 536 height 16
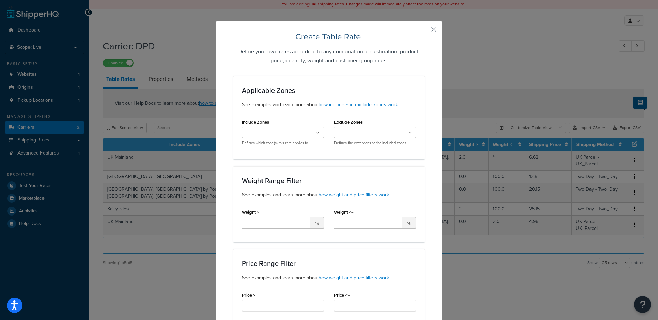
click at [261, 134] on input "Include Zones" at bounding box center [274, 133] width 61 height 8
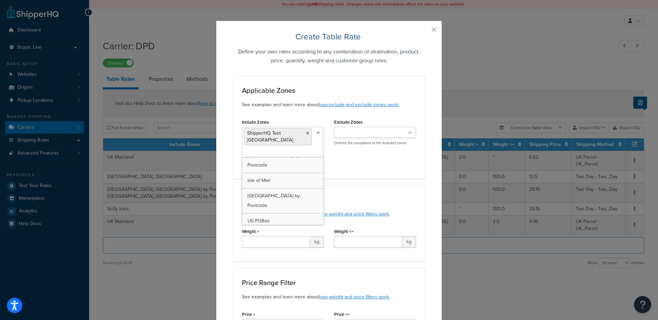
scroll to position [71, 0]
click at [345, 149] on div "Exclude Zones UK Mainland Scottish Highlands & Islands Northern Ireland Channel…" at bounding box center [375, 134] width 92 height 34
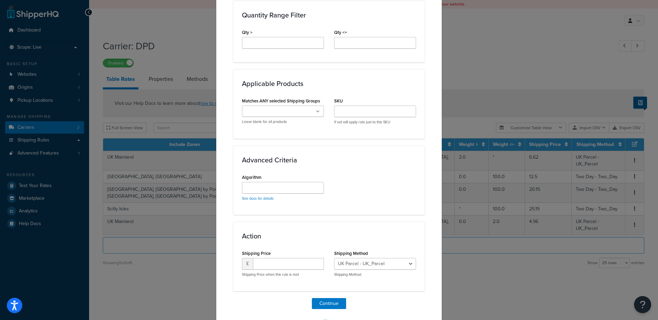
scroll to position [365, 0]
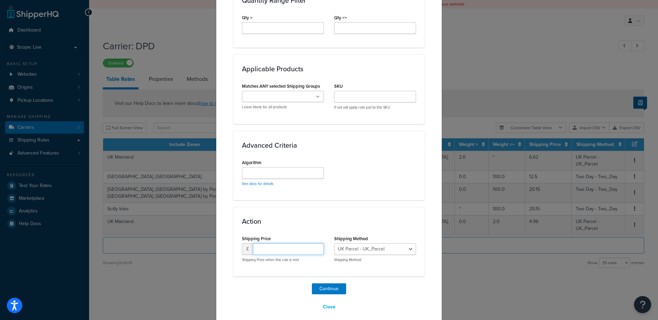
click at [288, 243] on input "number" at bounding box center [288, 249] width 71 height 12
type input "1.00"
click at [335, 190] on div "Advanced Criteria Algorithm See docs for details" at bounding box center [328, 165] width 191 height 69
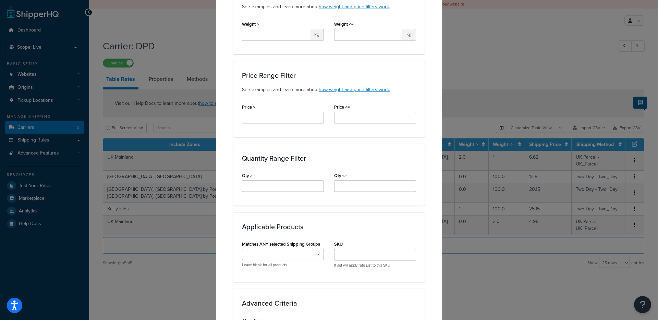
scroll to position [196, 0]
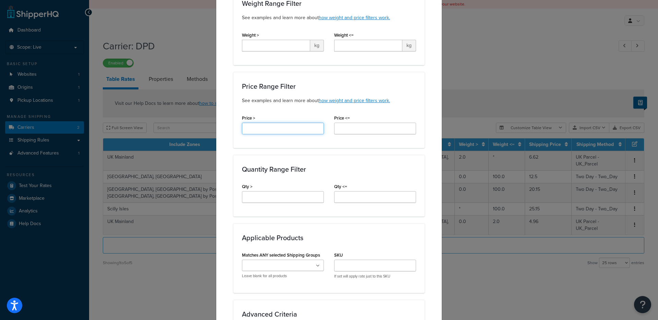
click at [272, 123] on input "Price >" at bounding box center [283, 129] width 82 height 12
click at [395, 83] on h3 "Price Range Filter" at bounding box center [329, 87] width 174 height 8
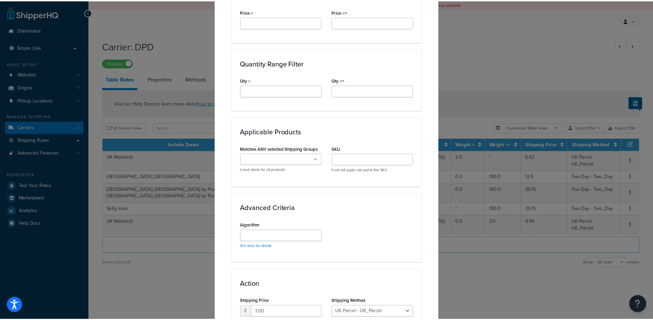
scroll to position [365, 0]
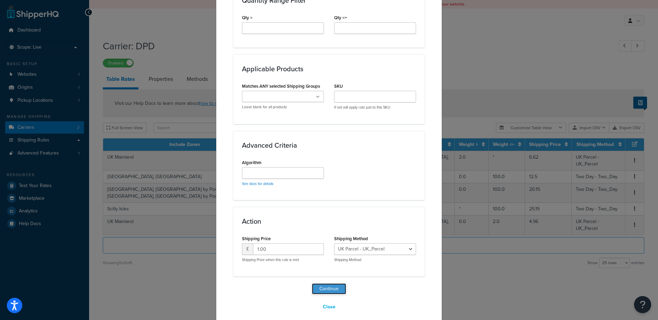
click at [332, 283] on button "Continue" at bounding box center [329, 288] width 34 height 11
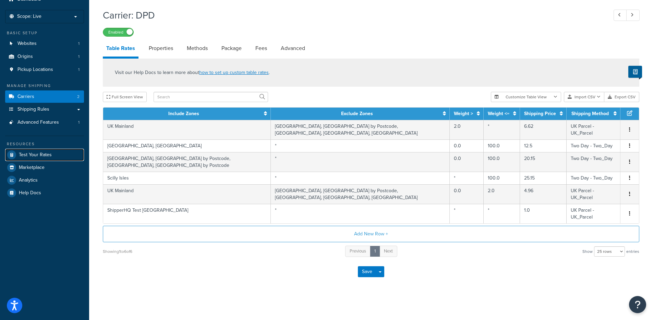
scroll to position [31, 0]
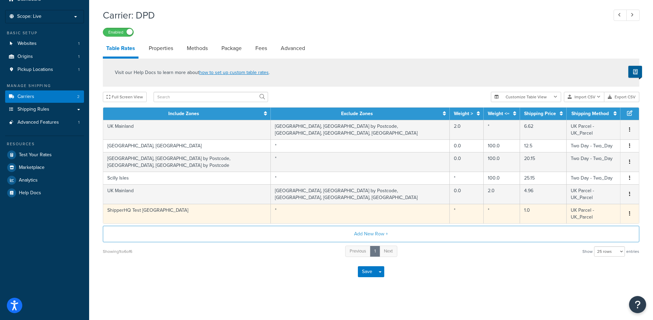
click at [630, 213] on button "button" at bounding box center [629, 214] width 5 height 8
click at [586, 229] on div "Delete" at bounding box center [594, 228] width 49 height 14
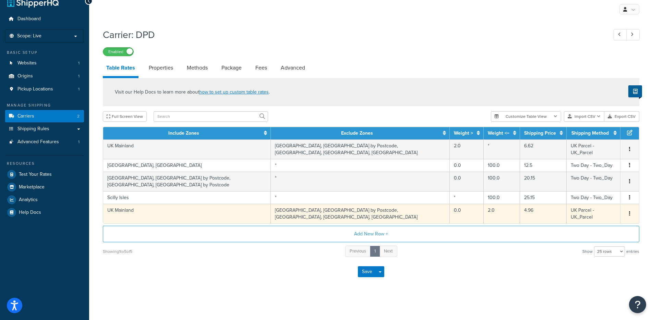
scroll to position [11, 0]
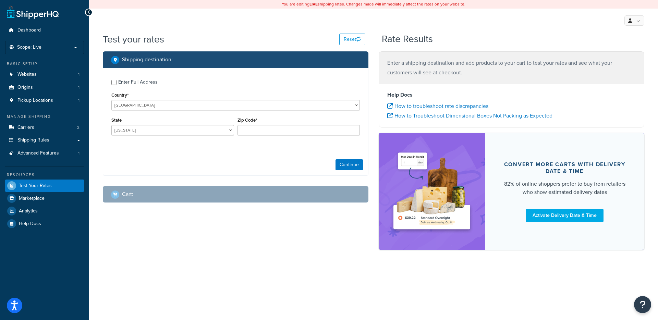
click at [127, 82] on div "Enter Full Address" at bounding box center [137, 82] width 39 height 10
click at [116, 82] on input "Enter Full Address" at bounding box center [113, 82] width 5 height 5
checkbox input "true"
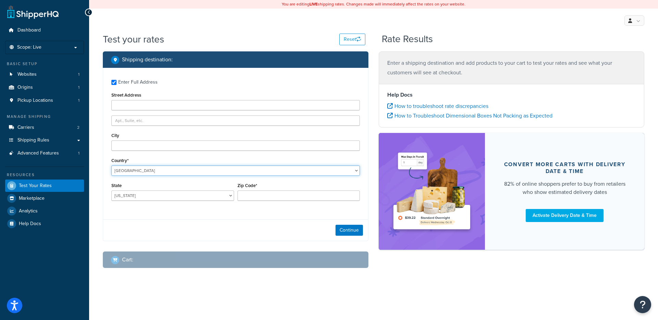
click at [140, 168] on select "United States United Kingdom Afghanistan Åland Islands Albania Algeria American…" at bounding box center [235, 170] width 248 height 10
select select "GB"
click at [111, 165] on select "United States United Kingdom Afghanistan Åland Islands Albania Algeria American…" at bounding box center [235, 170] width 248 height 10
type input "AL"
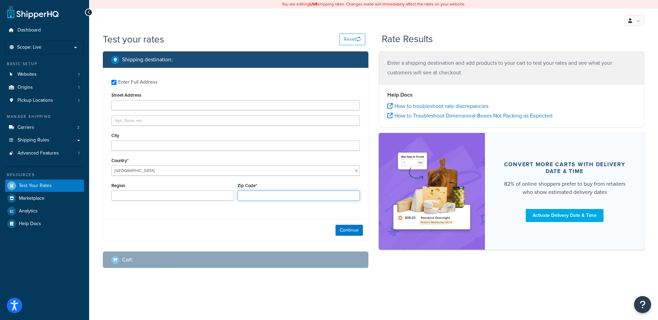
click at [253, 190] on input "Zip Code*" at bounding box center [298, 195] width 123 height 10
paste input "F93 T625"
type input "F93 T625"
click at [342, 229] on button "Continue" at bounding box center [348, 230] width 27 height 11
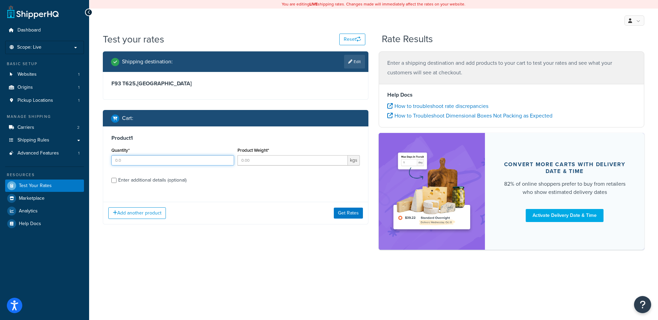
click at [196, 166] on div "Quantity*" at bounding box center [173, 158] width 126 height 25
click at [197, 164] on input "Quantity*" at bounding box center [172, 160] width 123 height 10
type input "1"
click at [269, 164] on input "Product Weight*" at bounding box center [292, 160] width 111 height 10
type input "1"
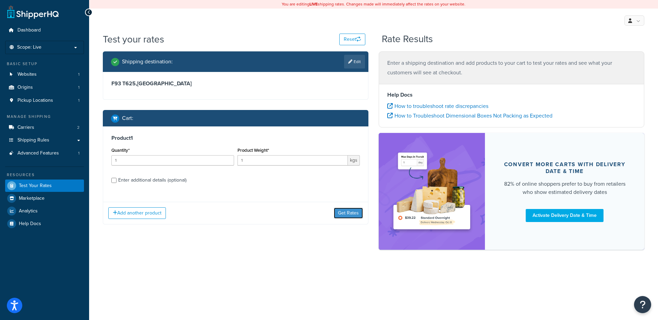
click at [362, 211] on button "Get Rates" at bounding box center [348, 213] width 29 height 11
click at [349, 208] on button "Get Rates" at bounding box center [348, 213] width 29 height 11
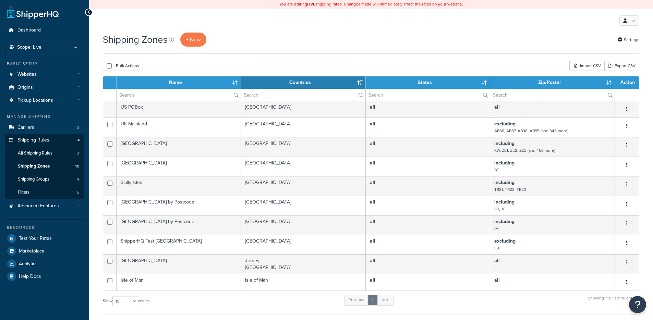
select select "15"
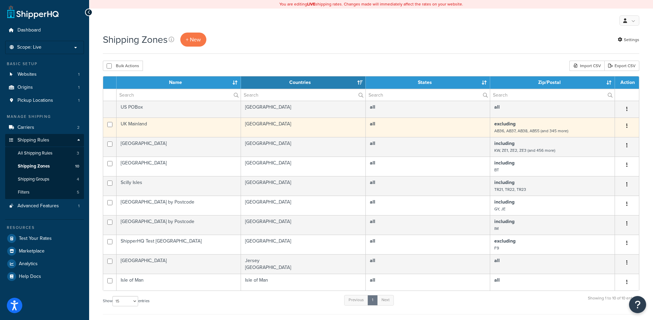
click at [323, 133] on td "United Kingdom" at bounding box center [303, 128] width 125 height 20
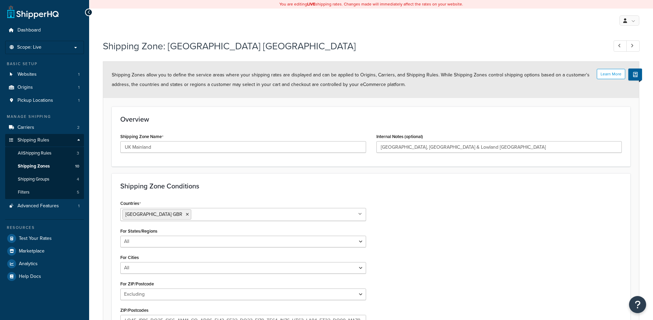
select select "excluding"
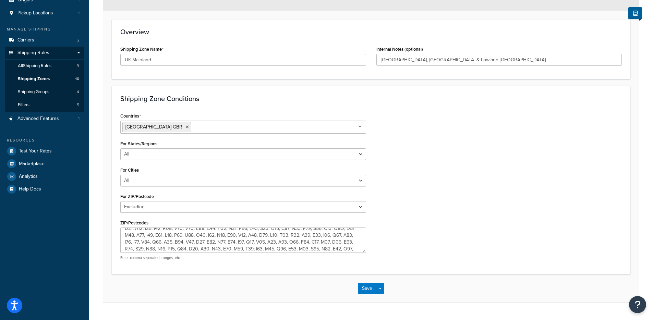
scroll to position [78, 0]
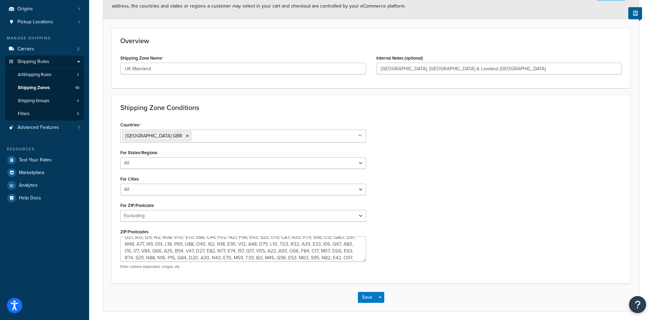
click at [474, 197] on div "Countries [GEOGRAPHIC_DATA] [GEOGRAPHIC_DATA] All Countries ALL [GEOGRAPHIC_DAT…" at bounding box center [370, 197] width 511 height 155
